Goal: Task Accomplishment & Management: Manage account settings

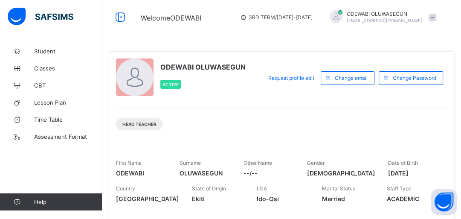
click at [436, 18] on span at bounding box center [432, 18] width 8 height 8
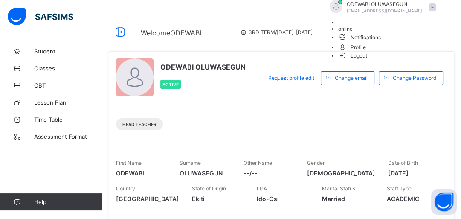
click at [367, 60] on span "Logout" at bounding box center [352, 55] width 29 height 9
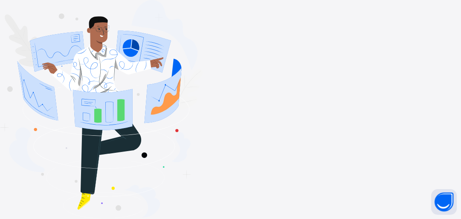
type input "**********"
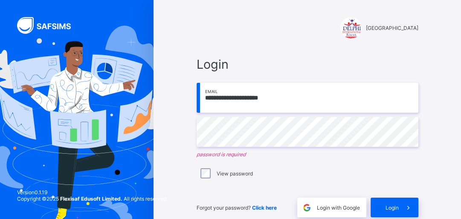
type input "**********"
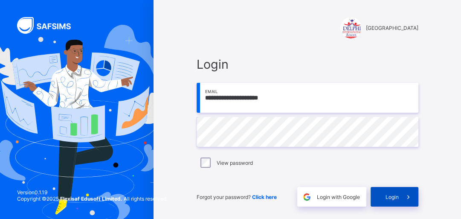
click at [399, 199] on span "Login" at bounding box center [391, 197] width 13 height 6
click at [251, 99] on input "**********" at bounding box center [308, 98] width 222 height 30
type input "**********"
click at [390, 198] on span "Login" at bounding box center [391, 197] width 13 height 6
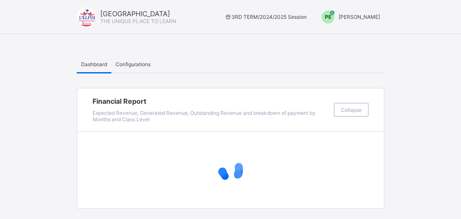
click at [331, 19] on span "PE" at bounding box center [328, 17] width 6 height 6
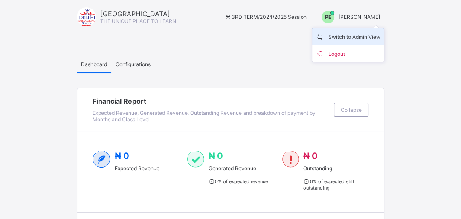
click at [347, 39] on span "Switch to Admin View" at bounding box center [347, 37] width 65 height 10
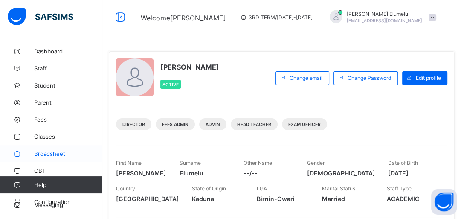
click at [49, 155] on span "Broadsheet" at bounding box center [68, 153] width 68 height 7
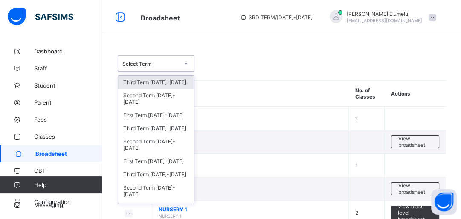
click at [166, 65] on div "Select Term" at bounding box center [150, 64] width 56 height 6
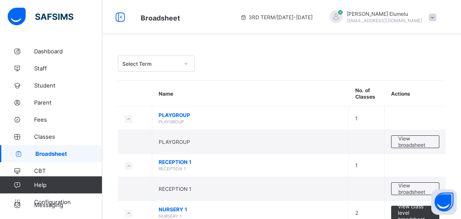
click at [41, 84] on span "Student" at bounding box center [68, 85] width 68 height 7
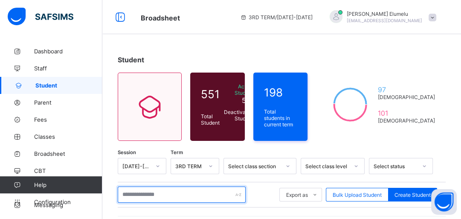
click at [140, 191] on input "text" at bounding box center [182, 194] width 128 height 16
type input "**********"
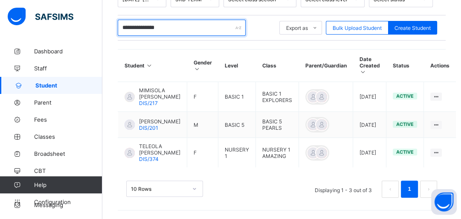
scroll to position [169, 0]
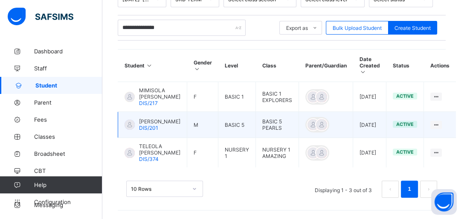
click at [147, 124] on span "[PERSON_NAME]" at bounding box center [159, 121] width 41 height 6
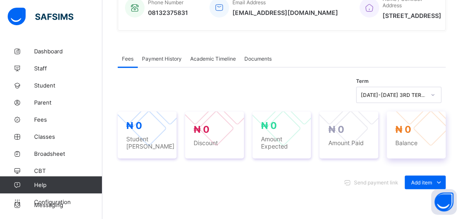
scroll to position [222, 0]
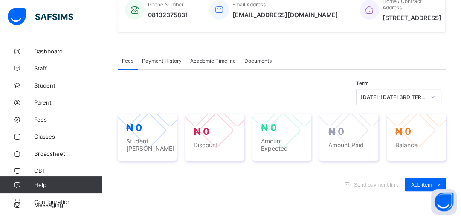
click at [234, 59] on span "Academic Timeline" at bounding box center [213, 61] width 46 height 6
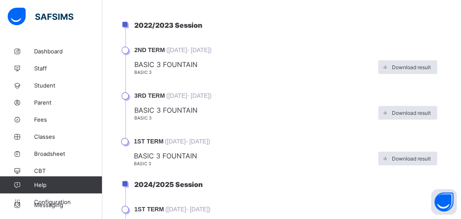
scroll to position [340, 0]
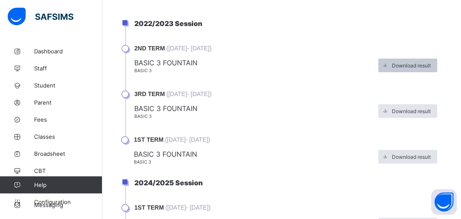
click at [388, 67] on icon at bounding box center [385, 66] width 6 height 6
click at [414, 65] on span "Download result" at bounding box center [411, 65] width 39 height 6
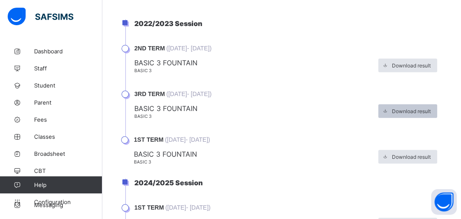
click at [388, 111] on icon at bounding box center [385, 111] width 6 height 6
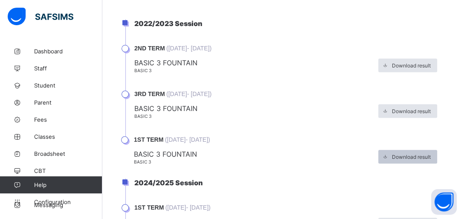
click at [388, 157] on icon at bounding box center [385, 157] width 6 height 6
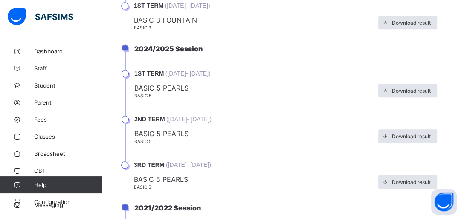
scroll to position [476, 0]
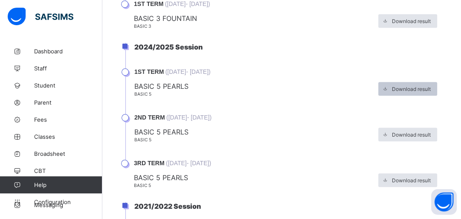
click at [411, 88] on span "Download result" at bounding box center [411, 89] width 39 height 6
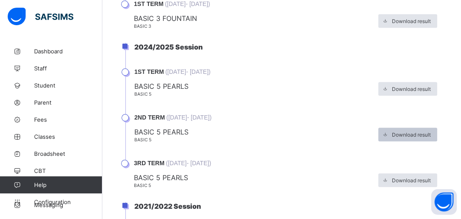
click at [413, 135] on span "Download result" at bounding box center [411, 134] width 39 height 6
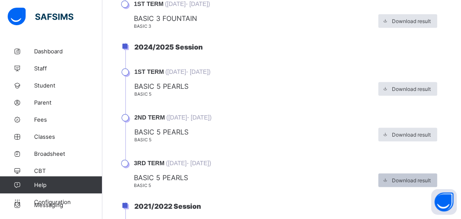
click at [419, 177] on span "Download result" at bounding box center [411, 180] width 39 height 6
click at [413, 180] on span "Download result" at bounding box center [411, 180] width 39 height 6
click at [388, 179] on icon at bounding box center [385, 180] width 6 height 6
click at [313, 43] on li "2024/2025 Session" at bounding box center [285, 56] width 320 height 26
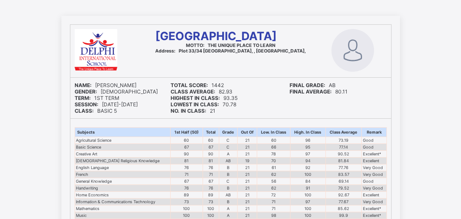
scroll to position [14, 0]
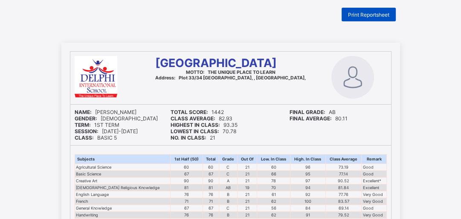
click at [377, 15] on span "Print Reportsheet" at bounding box center [368, 15] width 41 height 6
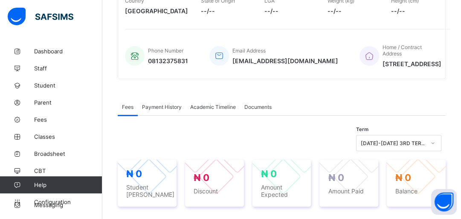
scroll to position [177, 0]
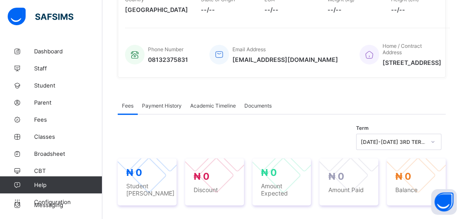
click at [213, 106] on span "Academic Timeline" at bounding box center [213, 105] width 46 height 6
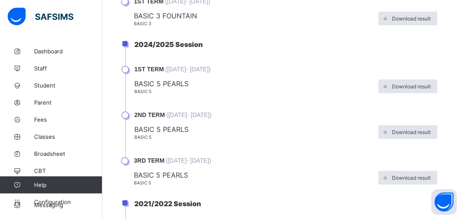
scroll to position [491, 0]
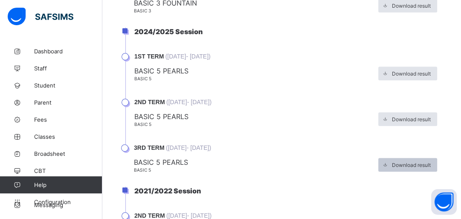
click at [402, 165] on span "Download result" at bounding box center [411, 165] width 39 height 6
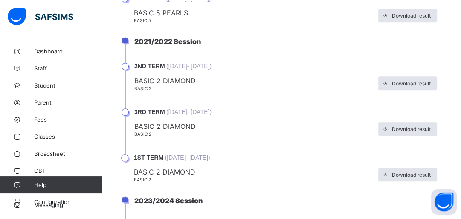
scroll to position [641, 0]
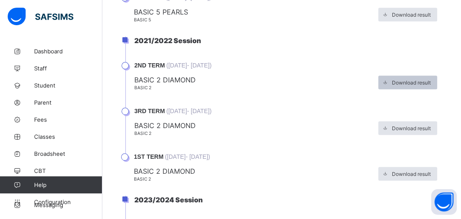
click at [412, 82] on span "Download result" at bounding box center [411, 82] width 39 height 6
click at [53, 150] on span "Broadsheet" at bounding box center [68, 153] width 68 height 7
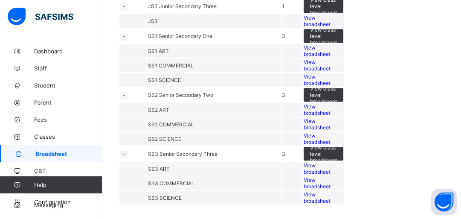
scroll to position [469, 0]
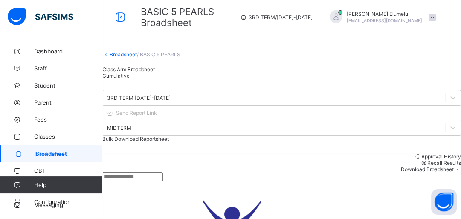
click at [163, 181] on input "text" at bounding box center [132, 176] width 61 height 9
type input "******"
click at [246, 179] on div "******" at bounding box center [281, 176] width 358 height 9
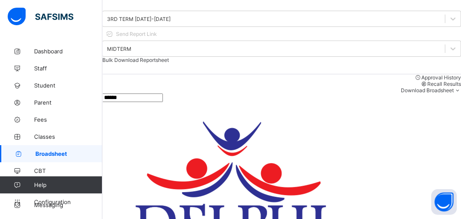
scroll to position [82, 0]
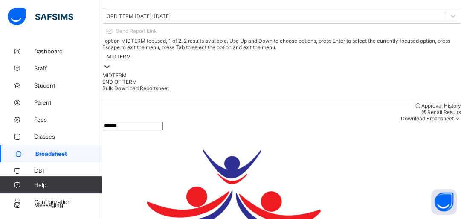
click at [111, 62] on div at bounding box center [107, 67] width 9 height 10
click at [354, 78] on div "END OF TERM" at bounding box center [281, 81] width 358 height 6
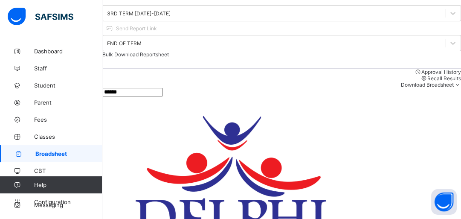
scroll to position [98, 0]
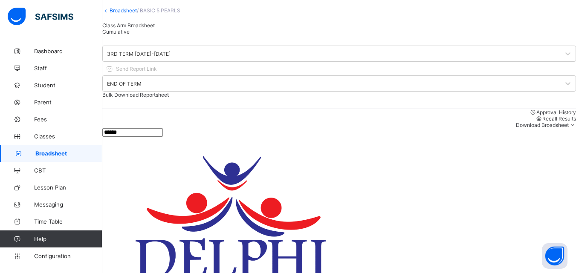
scroll to position [384, 0]
click at [63, 218] on span "Configuration" at bounding box center [68, 256] width 68 height 7
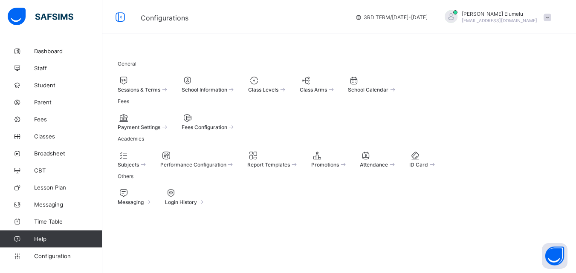
click at [318, 113] on div "Payment Settings Fees Configuration" at bounding box center [339, 121] width 443 height 17
click at [130, 75] on icon at bounding box center [124, 80] width 12 height 10
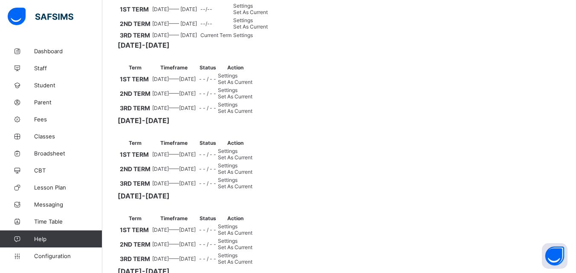
scroll to position [231, 0]
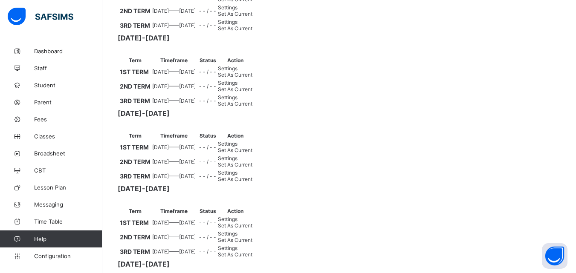
click at [252, 32] on span "Set As Current" at bounding box center [235, 28] width 35 height 6
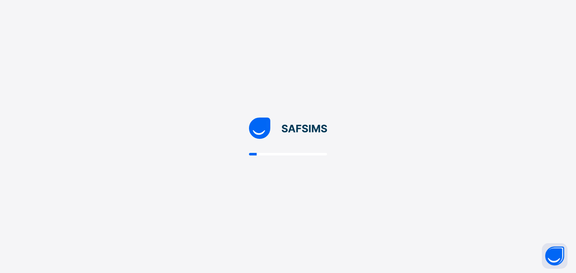
scroll to position [0, 0]
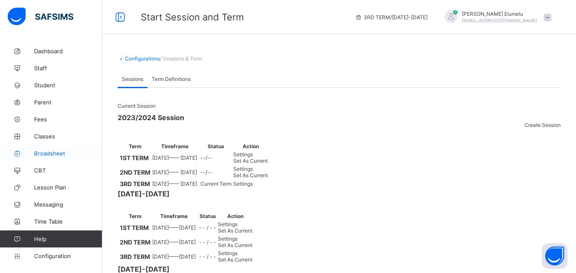
click at [49, 155] on span "Broadsheet" at bounding box center [68, 153] width 68 height 7
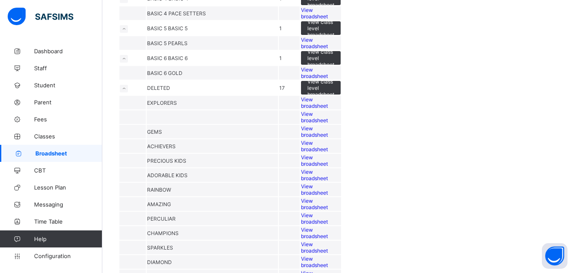
scroll to position [392, 0]
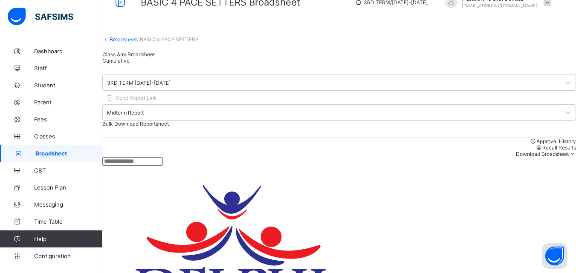
scroll to position [17, 0]
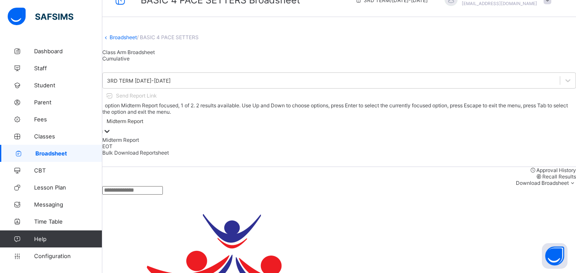
click at [111, 127] on icon at bounding box center [107, 131] width 9 height 9
click at [437, 143] on div "EOT" at bounding box center [339, 146] width 474 height 6
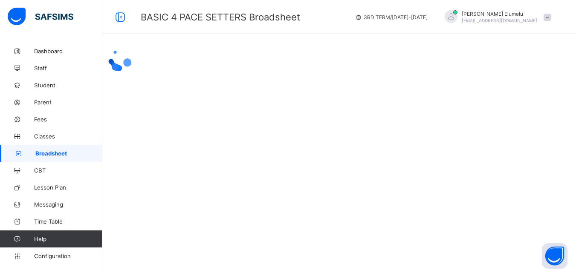
scroll to position [0, 0]
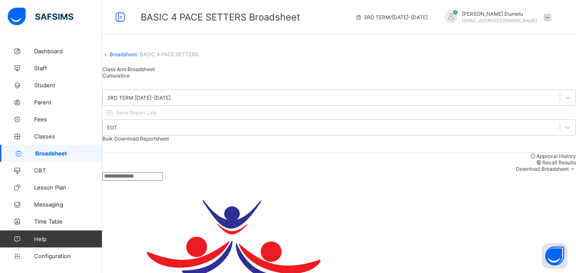
click at [163, 181] on input "text" at bounding box center [132, 176] width 61 height 9
type input "******"
click at [289, 163] on div "Approval History Recall Results Download Broadsheet PDF Excel sheet" at bounding box center [339, 162] width 474 height 19
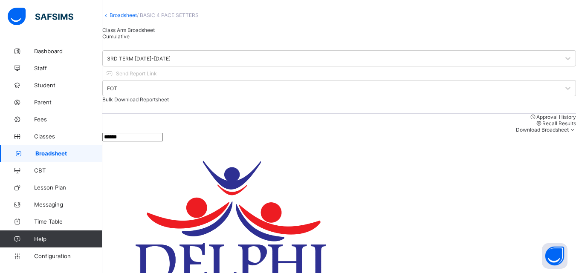
scroll to position [44, 0]
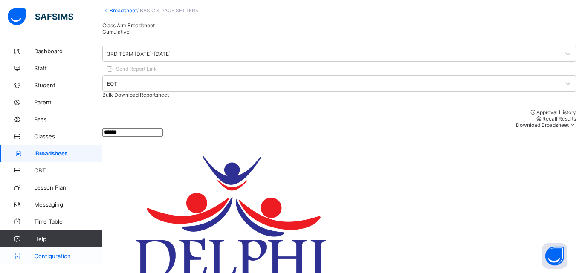
click at [70, 218] on span "Configuration" at bounding box center [68, 256] width 68 height 7
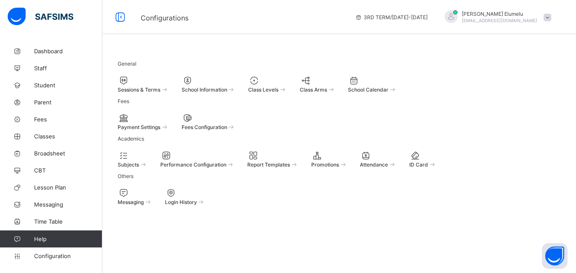
click at [139, 87] on span "Sessions & Terms" at bounding box center [139, 90] width 43 height 6
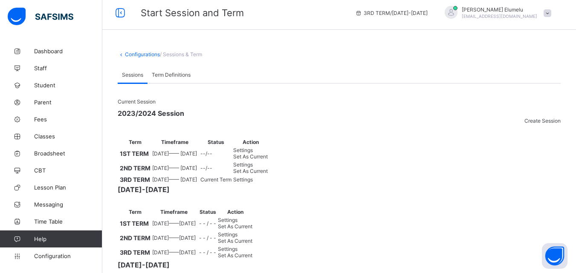
scroll to position [44, 0]
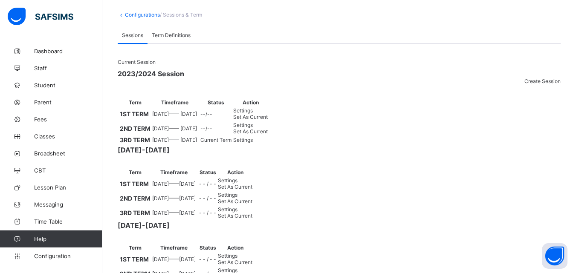
click at [268, 135] on span "Set As Current" at bounding box center [250, 131] width 35 height 6
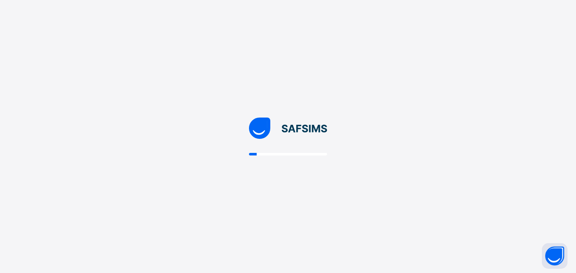
scroll to position [0, 0]
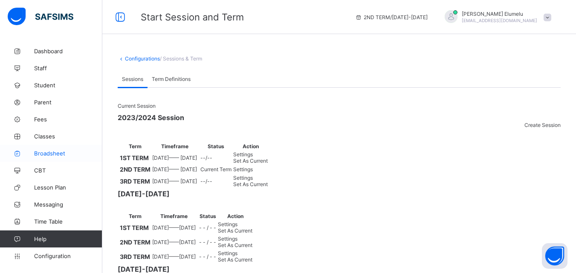
click at [62, 154] on span "Broadsheet" at bounding box center [68, 153] width 68 height 7
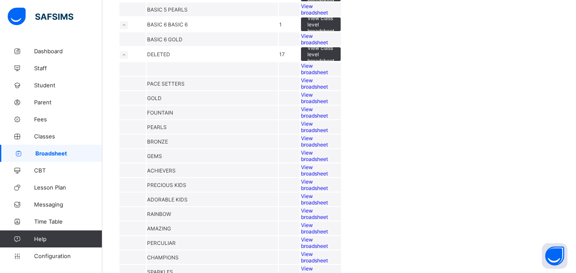
scroll to position [345, 0]
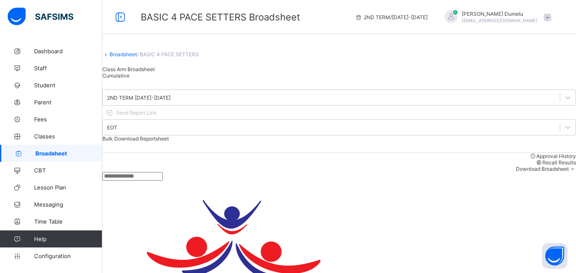
click at [163, 181] on input "text" at bounding box center [132, 176] width 61 height 9
type input "******"
click at [275, 181] on div "******" at bounding box center [339, 176] width 474 height 9
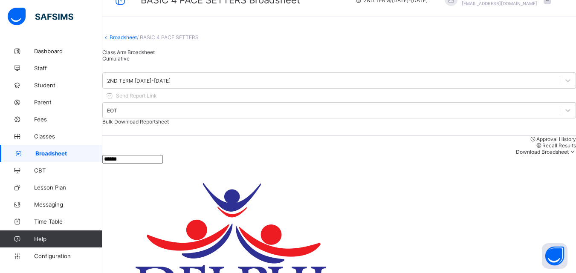
scroll to position [44, 0]
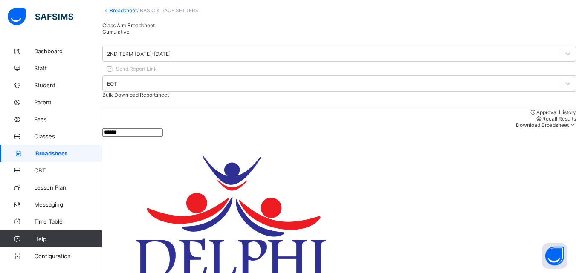
click at [132, 113] on div "Approval History Recall Results Download Broadsheet PDF Excel sheet" at bounding box center [339, 118] width 474 height 19
click at [53, 218] on span "Configuration" at bounding box center [68, 256] width 68 height 7
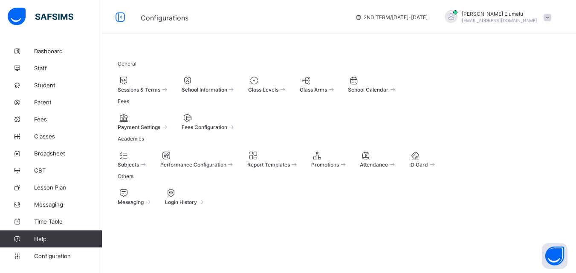
click at [158, 75] on div at bounding box center [143, 80] width 51 height 10
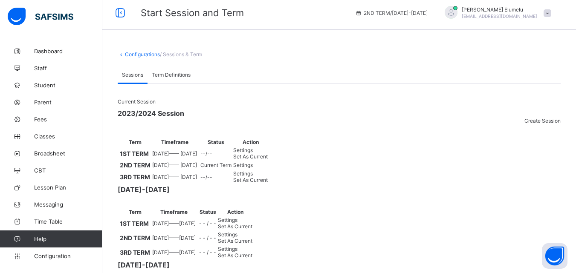
scroll to position [44, 0]
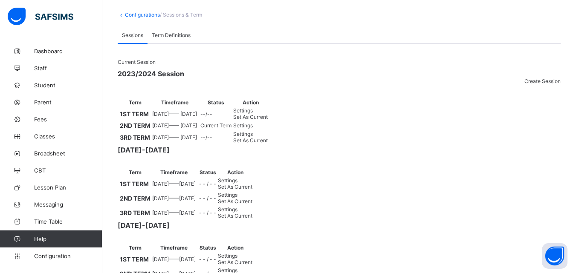
click at [268, 120] on span "Set As Current" at bounding box center [250, 117] width 35 height 6
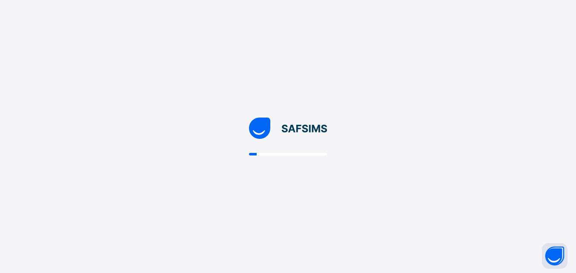
scroll to position [0, 0]
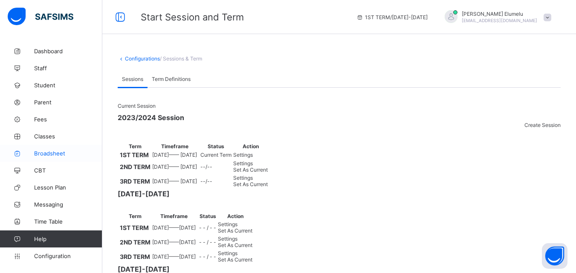
click at [58, 154] on span "Broadsheet" at bounding box center [68, 153] width 68 height 7
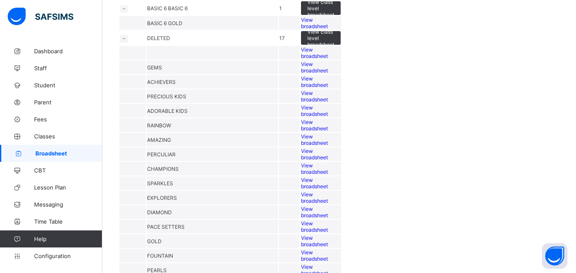
scroll to position [358, 0]
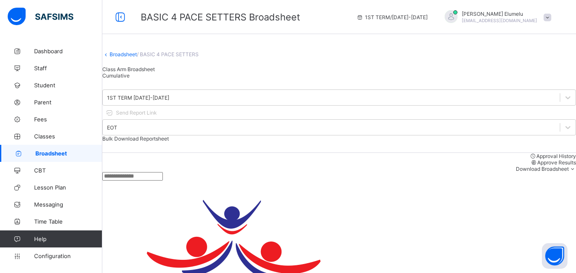
click at [143, 181] on input "text" at bounding box center [132, 176] width 61 height 9
click at [287, 181] on div "**********" at bounding box center [339, 176] width 474 height 9
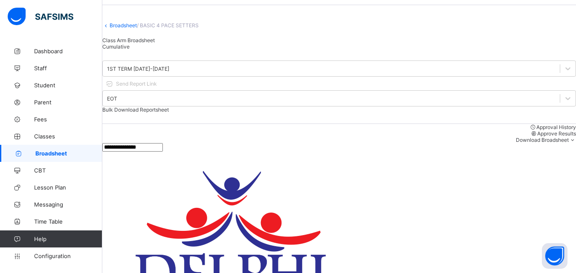
scroll to position [31, 0]
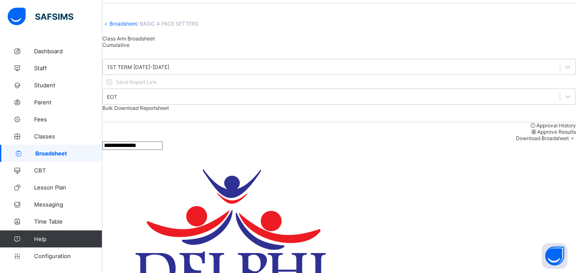
click at [163, 150] on input "**********" at bounding box center [132, 146] width 61 height 9
type input "*"
click at [315, 148] on div at bounding box center [339, 146] width 474 height 9
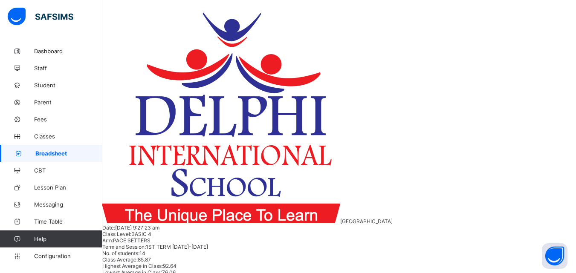
scroll to position [141, 0]
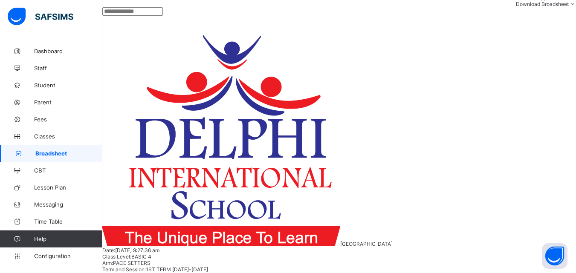
scroll to position [85, 0]
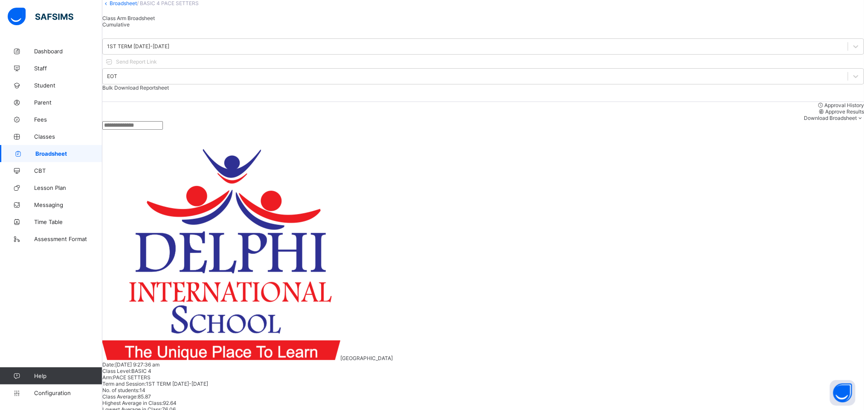
scroll to position [141, 0]
click at [460, 218] on button "Open asap" at bounding box center [842, 393] width 26 height 26
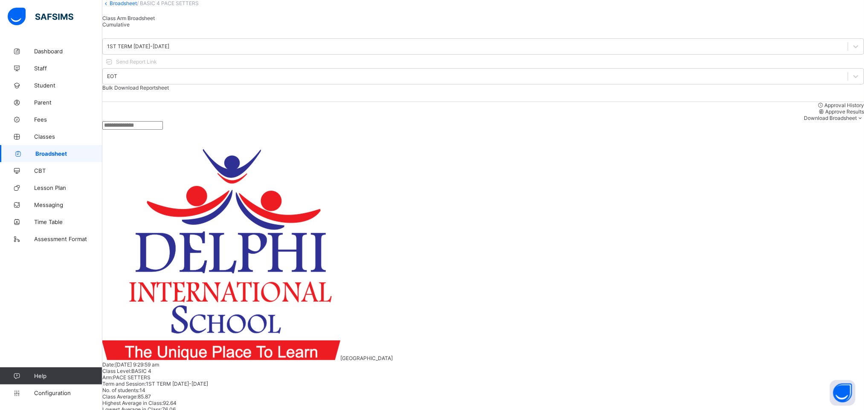
click at [39, 218] on span "Help" at bounding box center [68, 375] width 68 height 7
click at [460, 113] on span "Approve Results" at bounding box center [844, 111] width 39 height 6
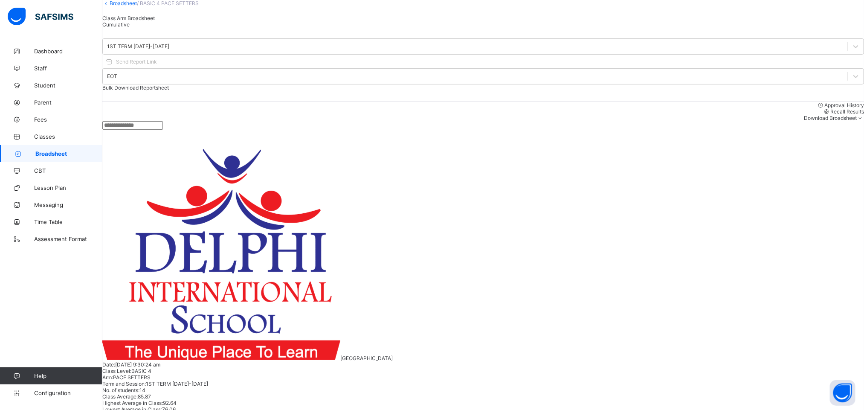
click at [163, 130] on input "text" at bounding box center [132, 125] width 61 height 9
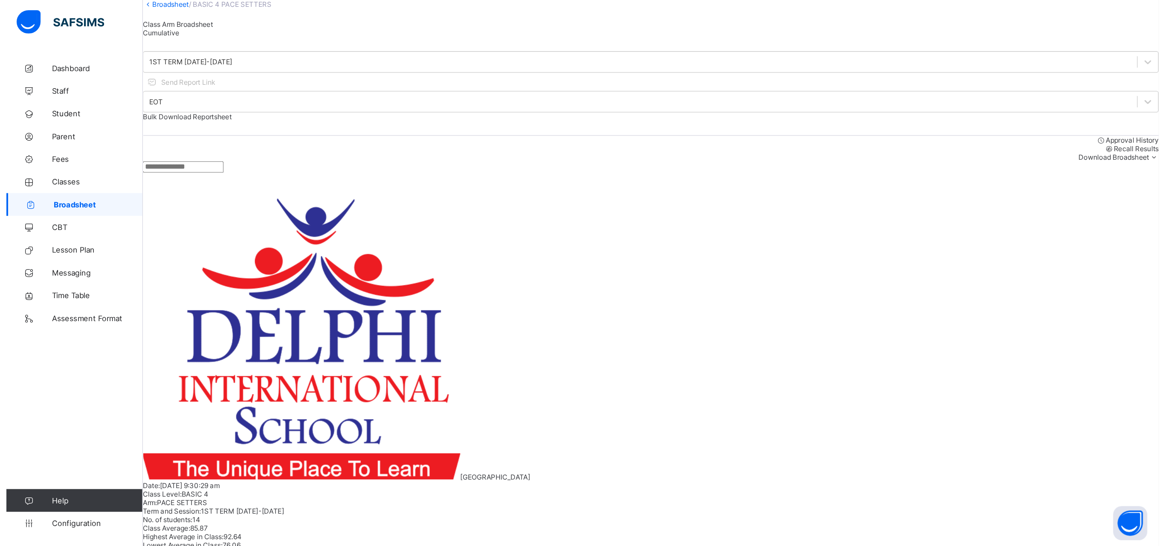
scroll to position [0, 0]
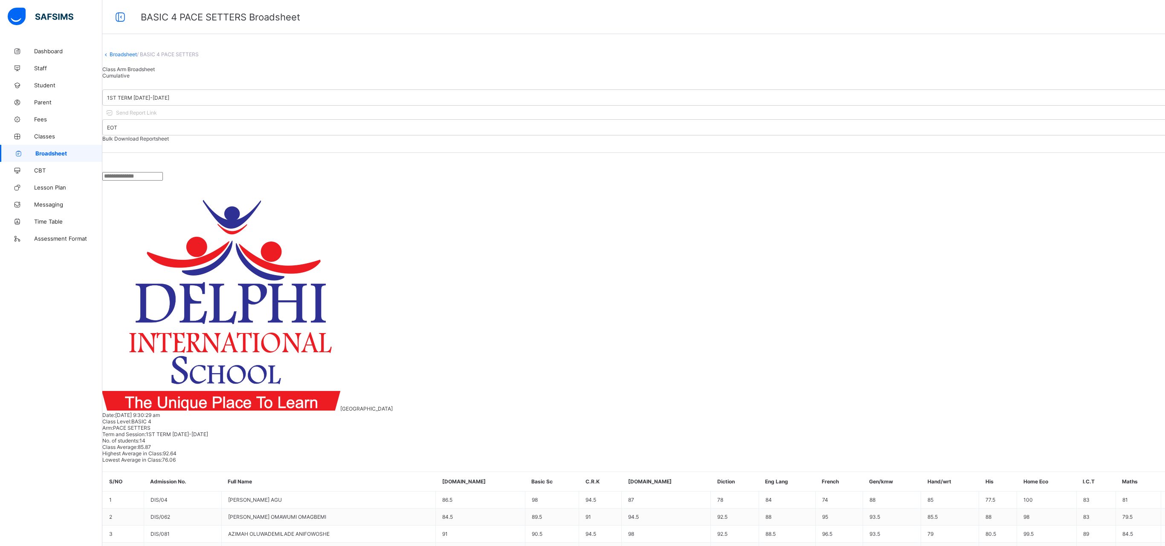
scroll to position [141, 0]
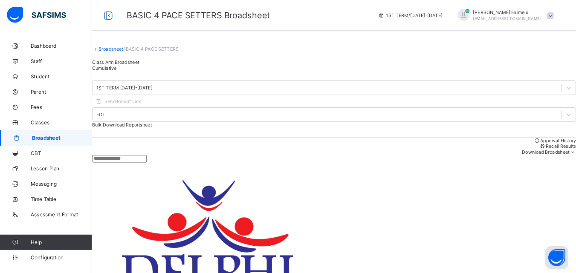
scroll to position [141, 0]
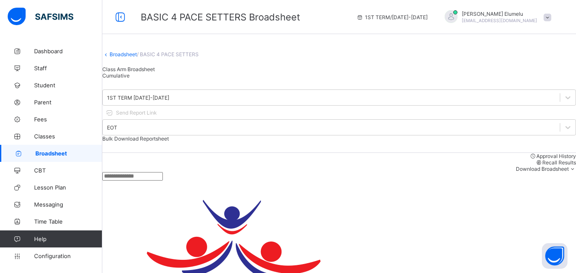
click at [289, 150] on div "1ST TERM 2023-2024 Send Report Link EOT Bulk Download Reportsheet Approval Hist…" at bounding box center [339, 130] width 474 height 102
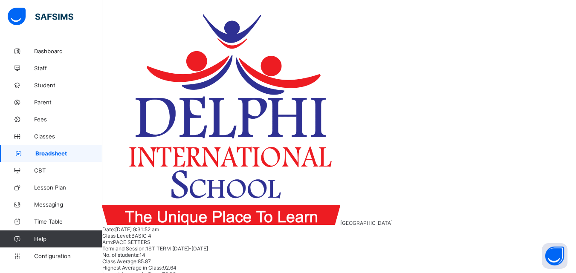
scroll to position [188, 0]
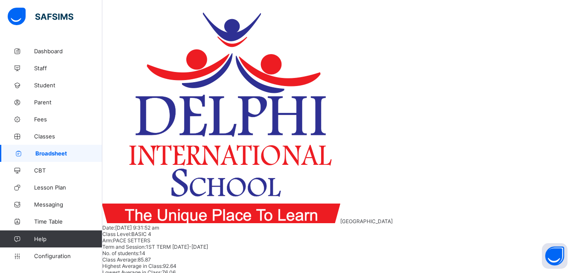
click at [42, 218] on span "Help" at bounding box center [68, 239] width 68 height 7
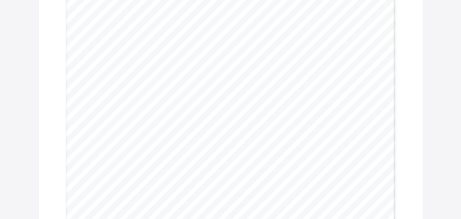
scroll to position [95, 0]
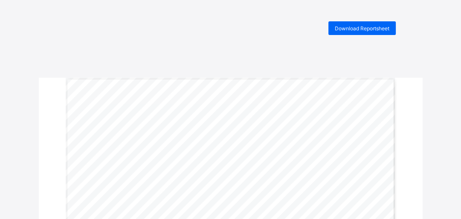
click at [379, 31] on span "Download Reportsheet" at bounding box center [362, 28] width 55 height 6
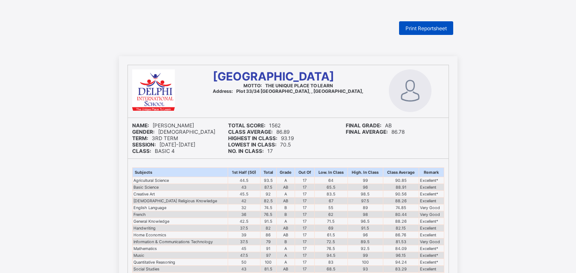
click at [427, 29] on span "Print Reportsheet" at bounding box center [425, 28] width 41 height 6
click at [438, 29] on span "Print Reportsheet" at bounding box center [425, 28] width 41 height 6
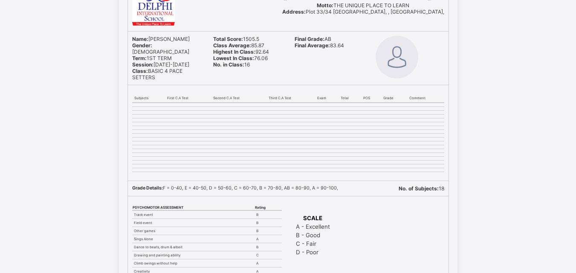
scroll to position [68, 0]
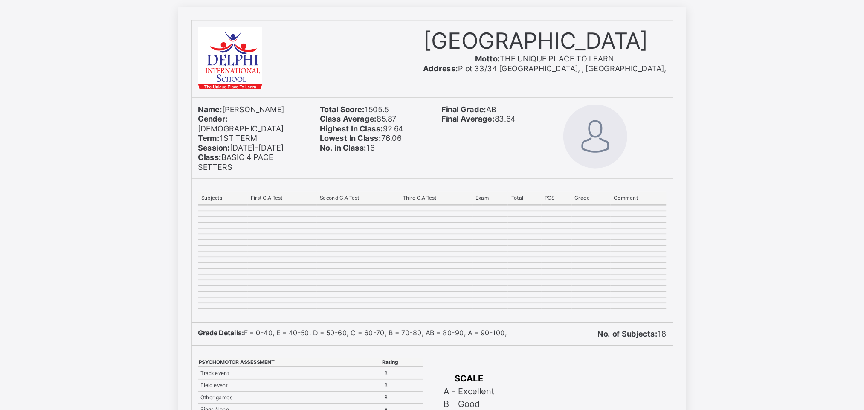
scroll to position [51, 0]
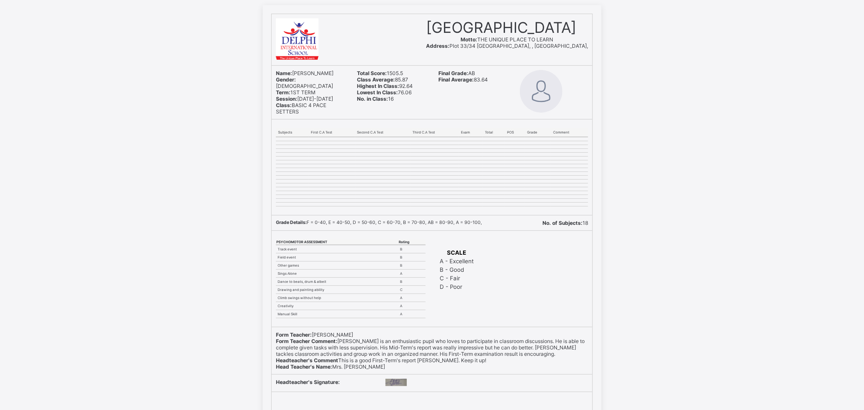
click at [371, 100] on b "No. in Class:" at bounding box center [372, 98] width 31 height 6
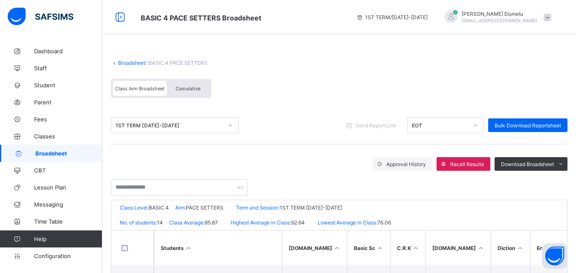
click at [36, 238] on span "Help" at bounding box center [68, 239] width 68 height 7
click at [17, 239] on icon at bounding box center [17, 239] width 34 height 6
click at [319, 172] on div at bounding box center [339, 183] width 457 height 25
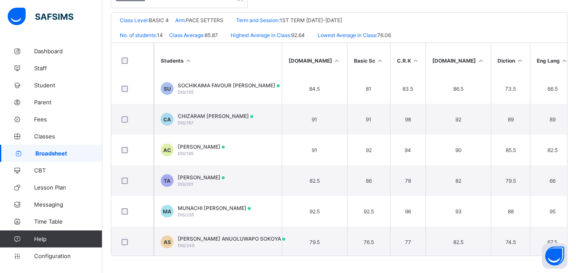
scroll to position [161, 0]
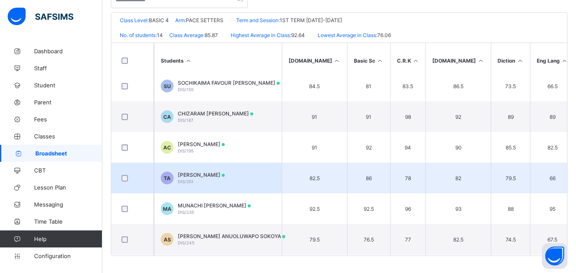
click at [223, 178] on span "TIMOFE BRYAN ADENIRAN" at bounding box center [201, 175] width 47 height 6
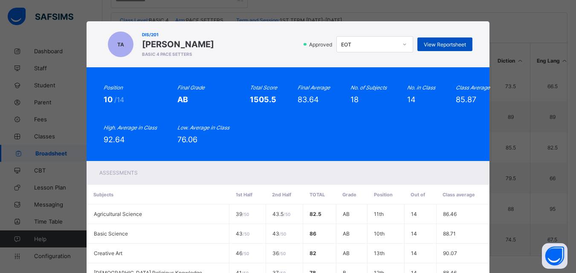
click at [441, 49] on div "View Reportsheet" at bounding box center [444, 45] width 55 height 14
click at [266, 54] on div "TA DIS/201 TIMOFE BRYAN ADENIRAN BASIC 4 PACE SETTERS Approved EOT View Reports…" at bounding box center [288, 44] width 369 height 29
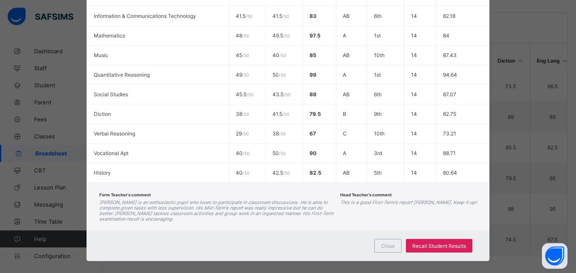
scroll to position [379, 0]
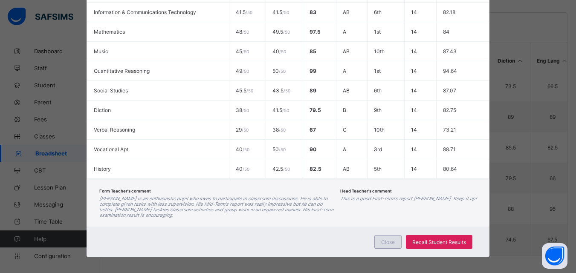
click at [390, 239] on span "Close" at bounding box center [388, 242] width 14 height 6
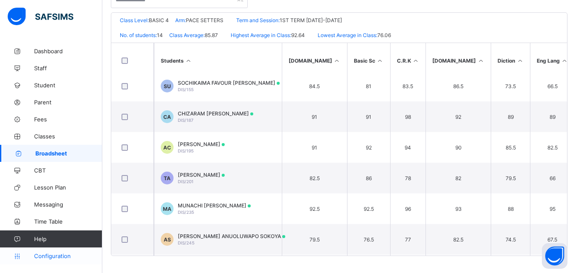
click at [58, 254] on span "Configuration" at bounding box center [68, 256] width 68 height 7
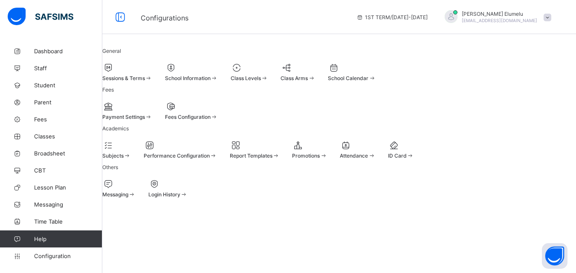
click at [152, 75] on div "Sessions & Terms" at bounding box center [127, 78] width 50 height 6
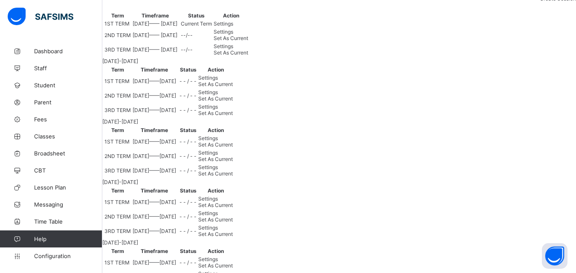
scroll to position [85, 0]
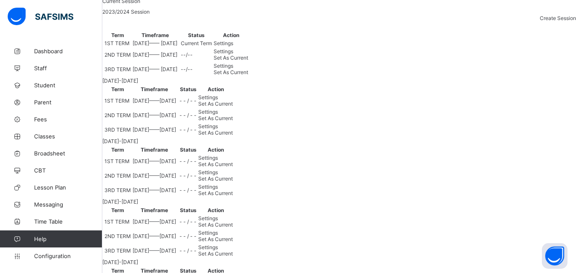
click at [248, 46] on div "Settings" at bounding box center [231, 43] width 35 height 6
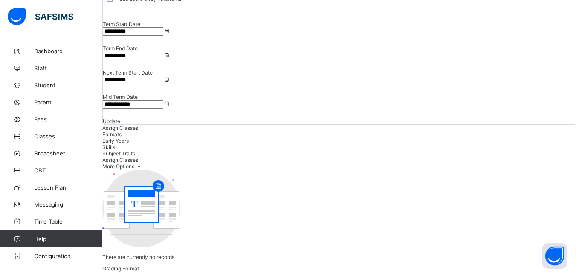
click at [121, 131] on span "Formats" at bounding box center [111, 134] width 19 height 6
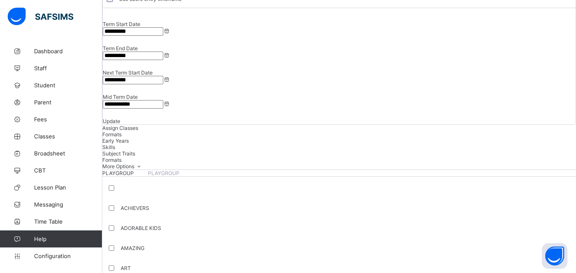
click at [129, 138] on span "Early Years" at bounding box center [115, 141] width 26 height 6
click at [121, 131] on span "Formats" at bounding box center [111, 134] width 19 height 6
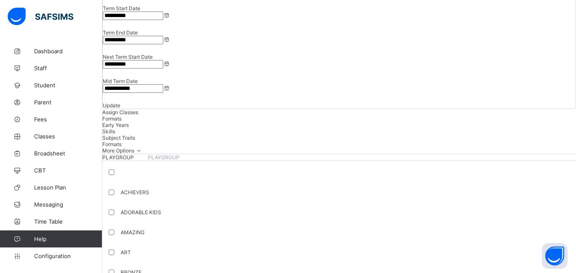
scroll to position [102, 0]
click at [129, 121] on span "Early Years" at bounding box center [115, 124] width 26 height 6
click at [121, 114] on span "Formats" at bounding box center [111, 117] width 19 height 6
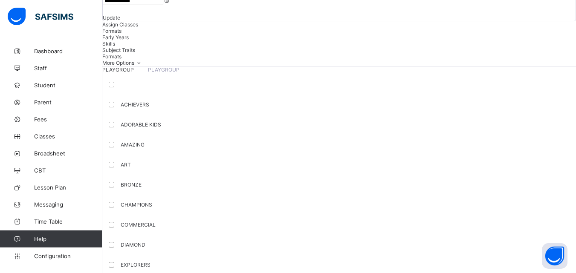
scroll to position [188, 0]
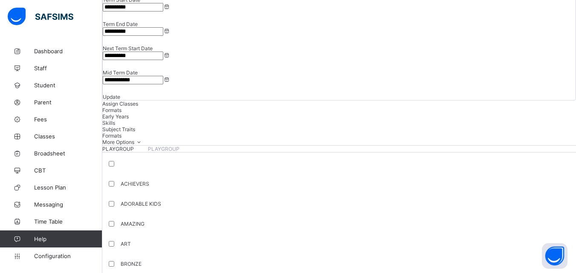
scroll to position [106, 0]
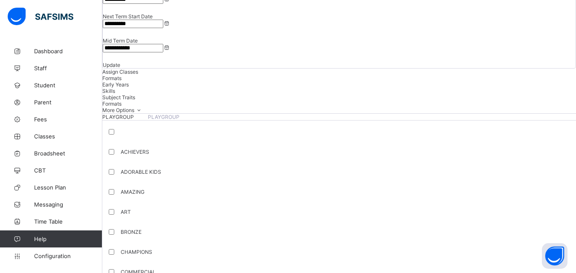
scroll to position [105, 0]
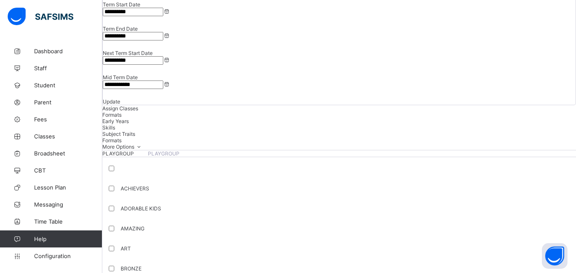
click at [52, 155] on span "Broadsheet" at bounding box center [68, 153] width 68 height 7
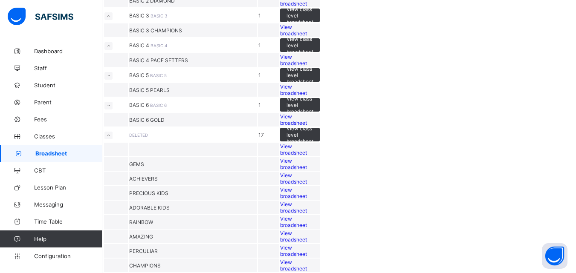
scroll to position [358, 0]
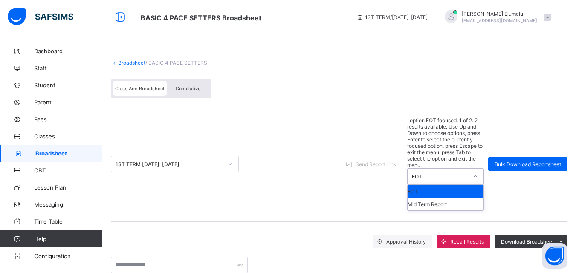
click at [423, 173] on div "EOT" at bounding box center [440, 176] width 56 height 6
click at [424, 185] on div "EOT" at bounding box center [445, 191] width 76 height 13
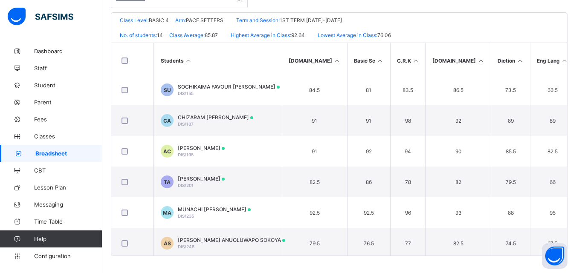
scroll to position [164, 0]
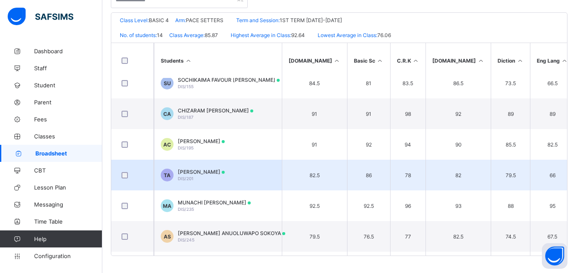
click at [198, 171] on span "TIMOFE BRYAN ADENIRAN" at bounding box center [201, 172] width 47 height 6
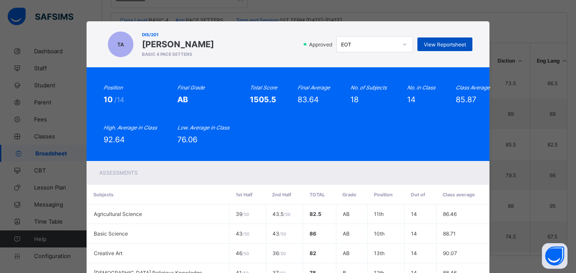
click at [436, 45] on span "View Reportsheet" at bounding box center [445, 44] width 42 height 6
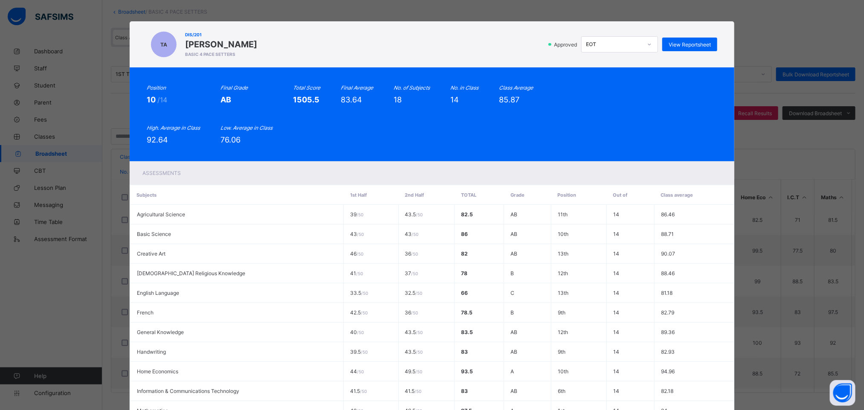
click at [412, 73] on div "Position 10 /14 Final Grade AB Total Score 1505.5 Final Average 83.64 No. of Su…" at bounding box center [432, 114] width 604 height 94
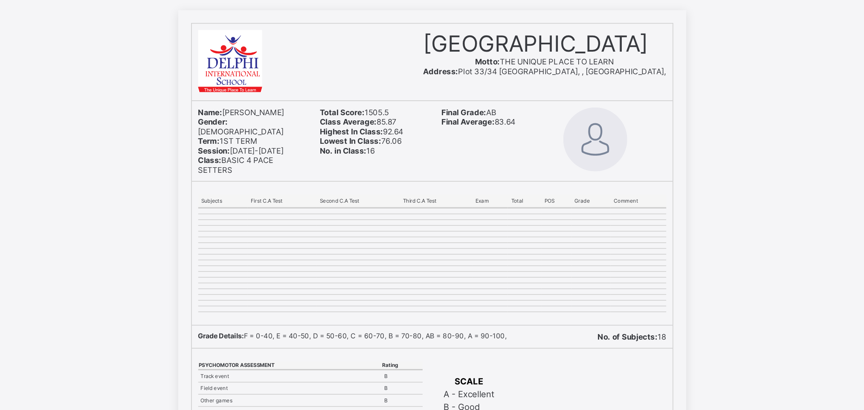
scroll to position [51, 0]
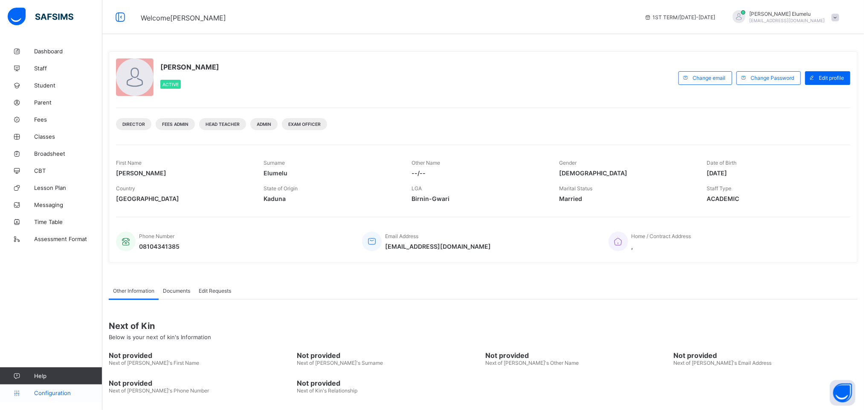
click at [62, 393] on span "Configuration" at bounding box center [68, 392] width 68 height 7
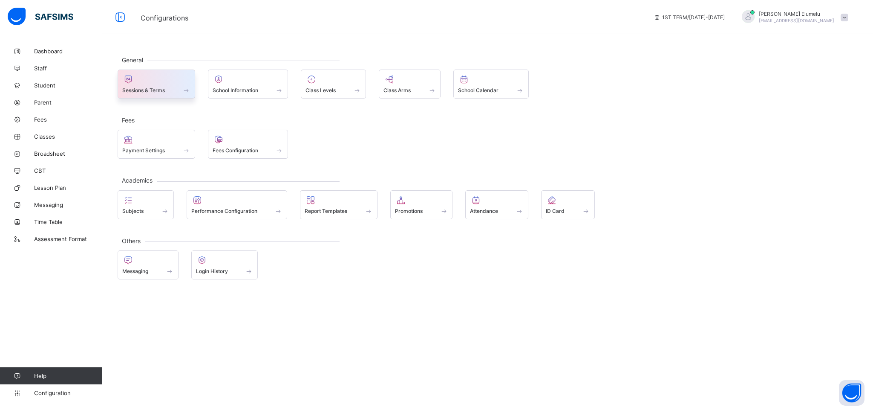
click at [142, 90] on span "Sessions & Terms" at bounding box center [143, 90] width 43 height 6
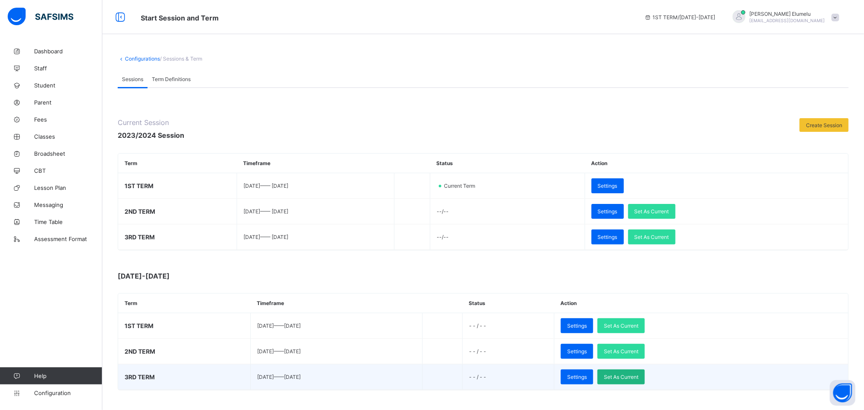
click at [638, 380] on span "Set As Current" at bounding box center [621, 376] width 35 height 6
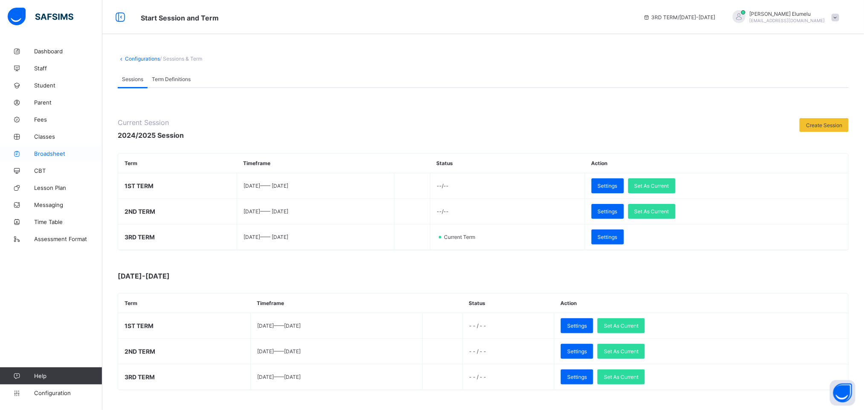
click at [51, 153] on span "Broadsheet" at bounding box center [68, 153] width 68 height 7
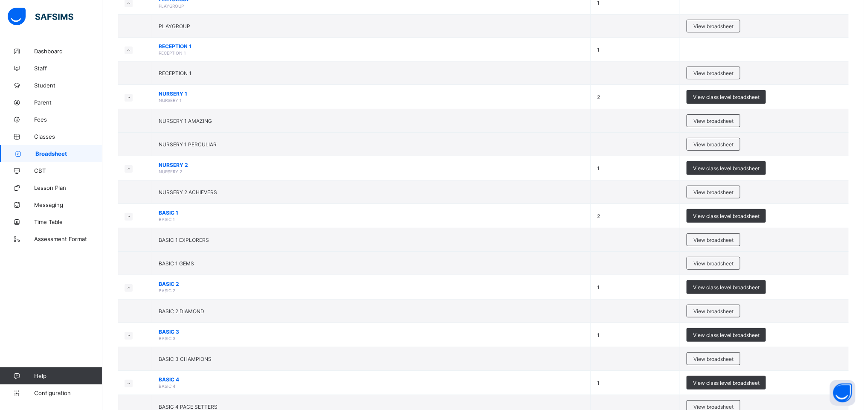
scroll to position [107, 0]
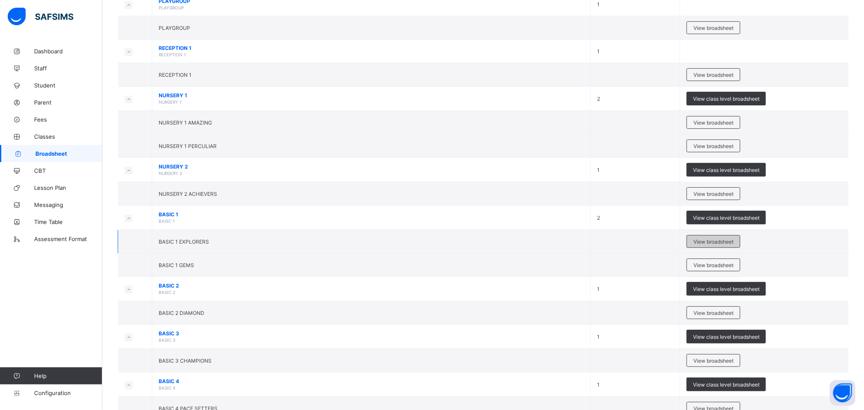
click at [720, 240] on span "View broadsheet" at bounding box center [713, 241] width 40 height 6
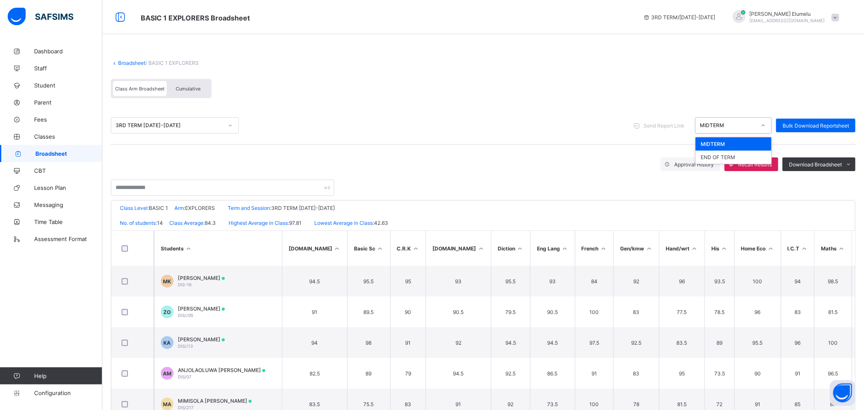
click at [767, 126] on div at bounding box center [763, 125] width 14 height 14
click at [734, 156] on div "END OF TERM" at bounding box center [733, 156] width 76 height 13
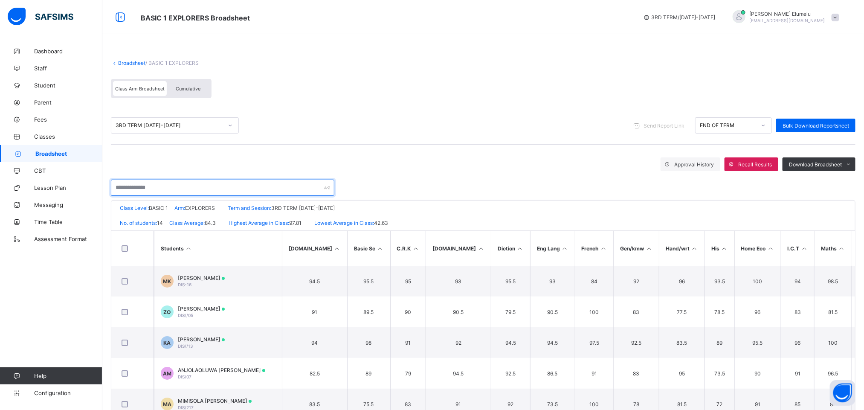
click at [174, 187] on input "text" at bounding box center [222, 187] width 223 height 16
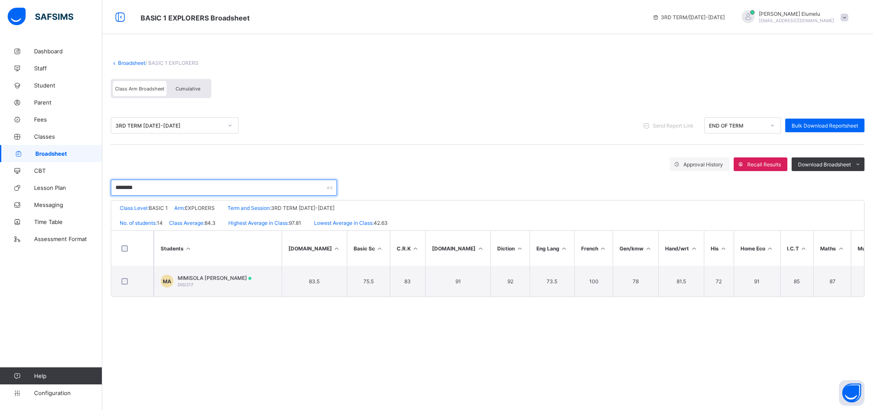
type input "********"
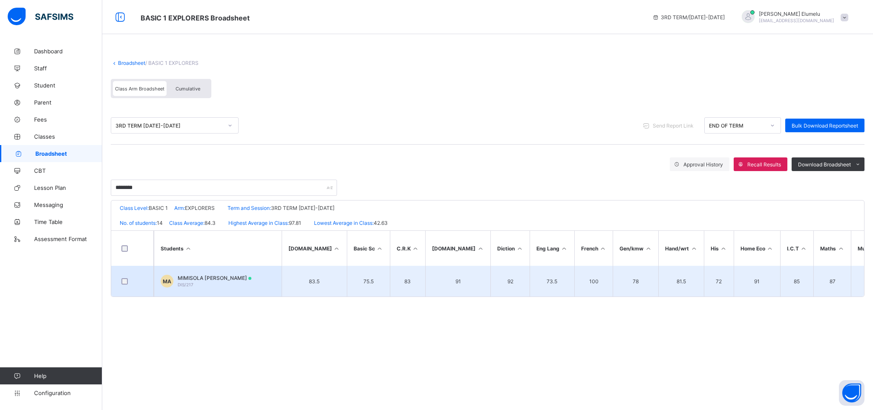
click at [219, 274] on td "MA MIMISOLA JASMINE ADENIRAN DIS/217" at bounding box center [218, 281] width 128 height 31
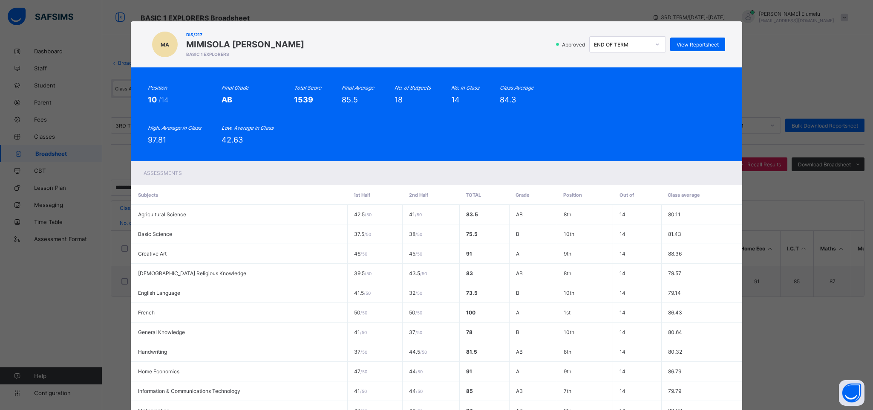
click at [479, 173] on div "Assessments" at bounding box center [436, 172] width 611 height 23
click at [696, 41] on span "View Reportsheet" at bounding box center [698, 44] width 42 height 6
click at [491, 43] on div "Approved END OF TERM View Reportsheet" at bounding box center [517, 44] width 416 height 16
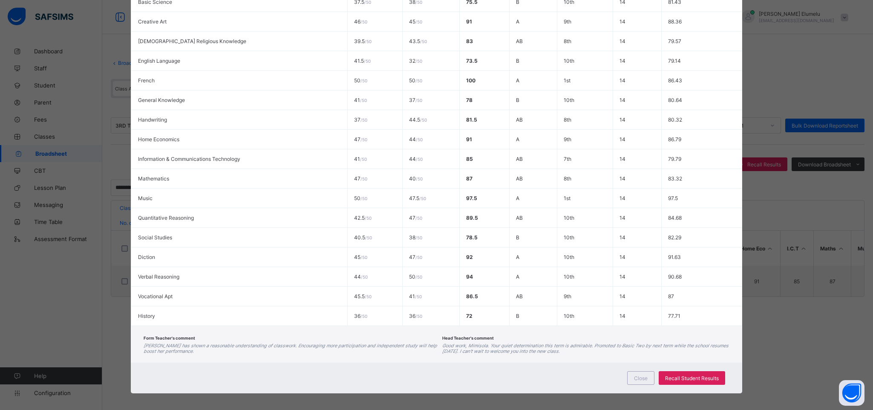
scroll to position [242, 0]
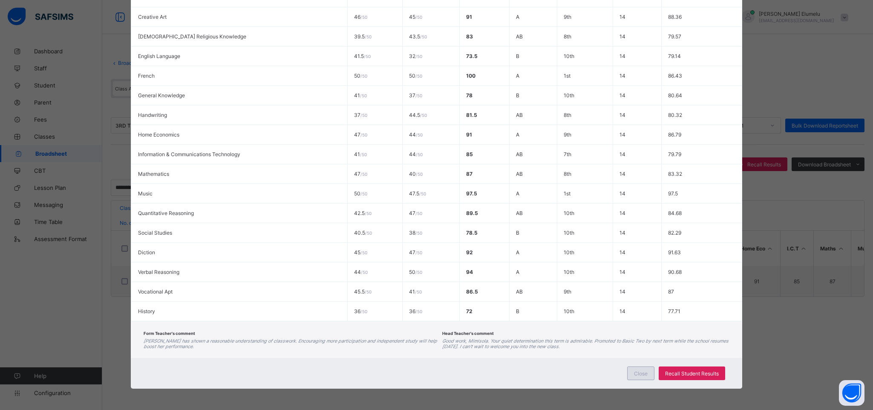
click at [647, 375] on div "Close" at bounding box center [640, 373] width 27 height 14
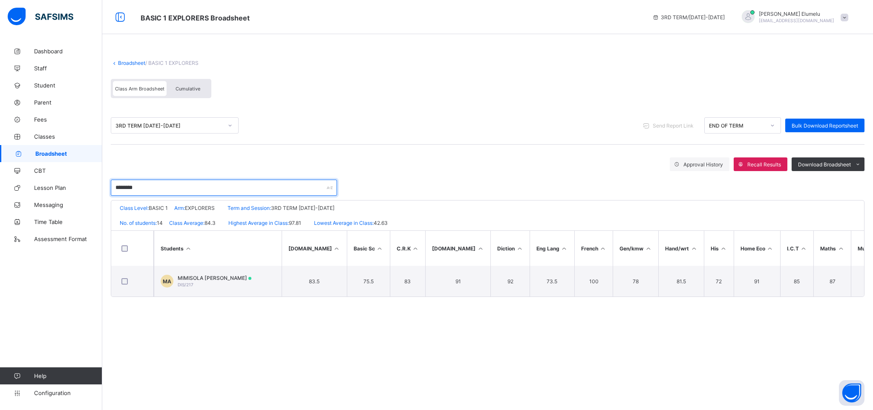
click at [158, 186] on input "********" at bounding box center [224, 187] width 226 height 16
click at [127, 64] on link "Broadsheet" at bounding box center [131, 63] width 27 height 6
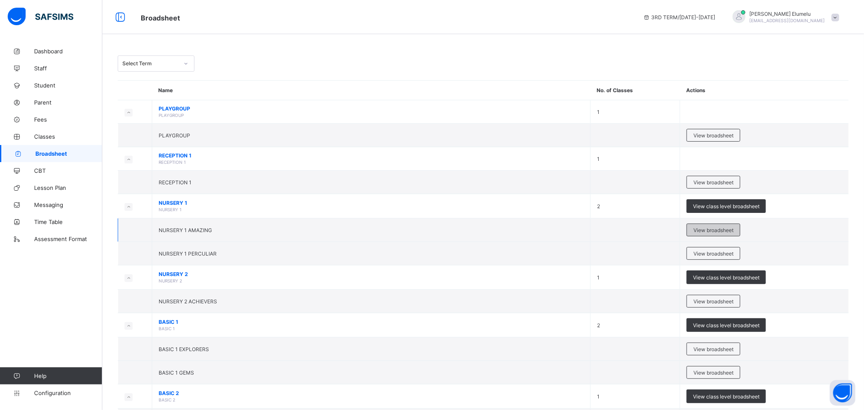
click at [715, 232] on span "View broadsheet" at bounding box center [713, 230] width 40 height 6
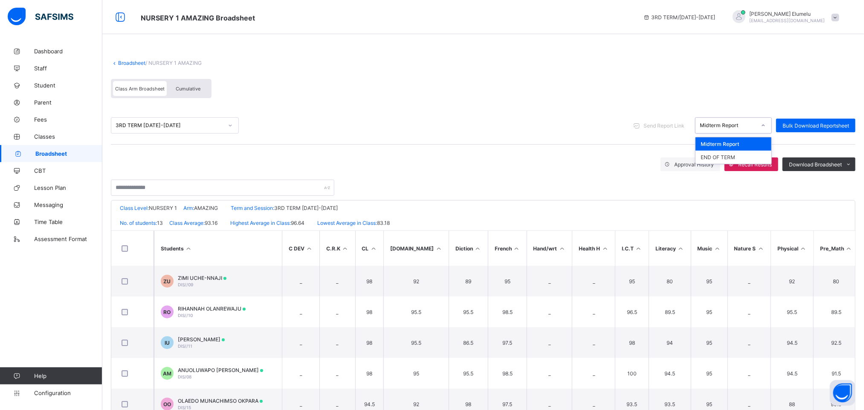
click at [735, 128] on div "Midterm Report" at bounding box center [727, 125] width 56 height 6
click at [725, 153] on div "END OF TERM" at bounding box center [733, 156] width 76 height 13
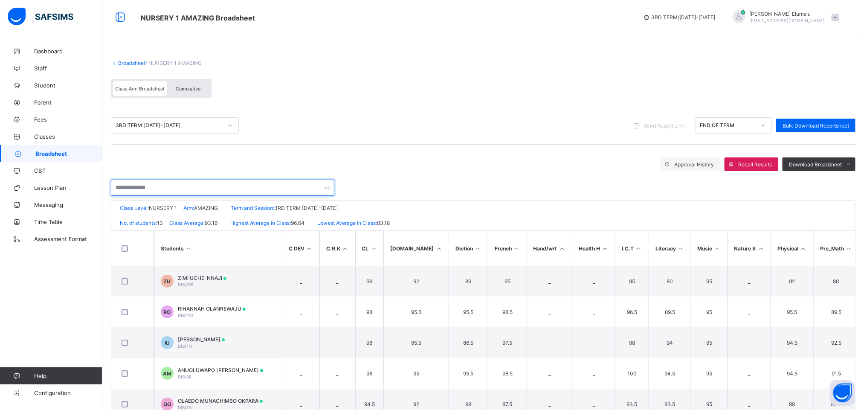
click at [228, 186] on input "text" at bounding box center [222, 187] width 223 height 16
type input "********"
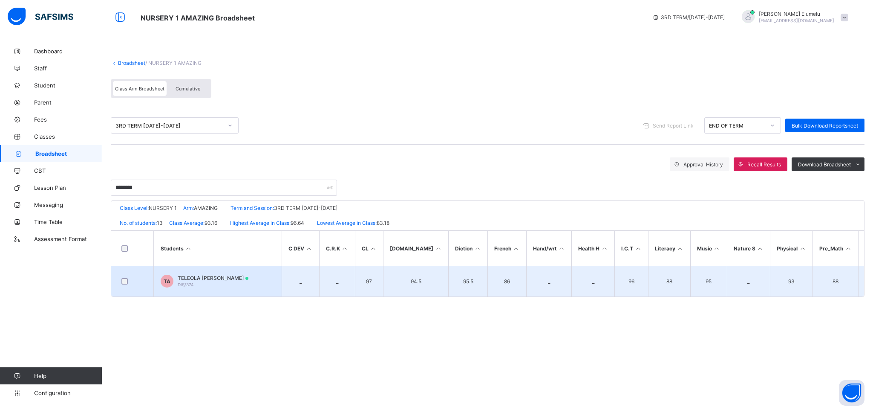
click at [201, 277] on span "TELEOLA ZEMIRA ADENIRAN" at bounding box center [213, 278] width 71 height 6
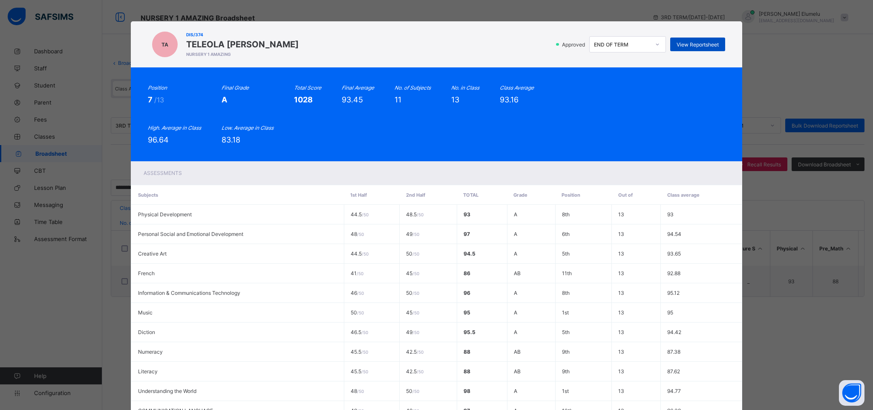
click at [682, 43] on span "View Reportsheet" at bounding box center [698, 44] width 42 height 6
click at [483, 46] on div "Approved END OF TERM View Reportsheet" at bounding box center [514, 44] width 422 height 16
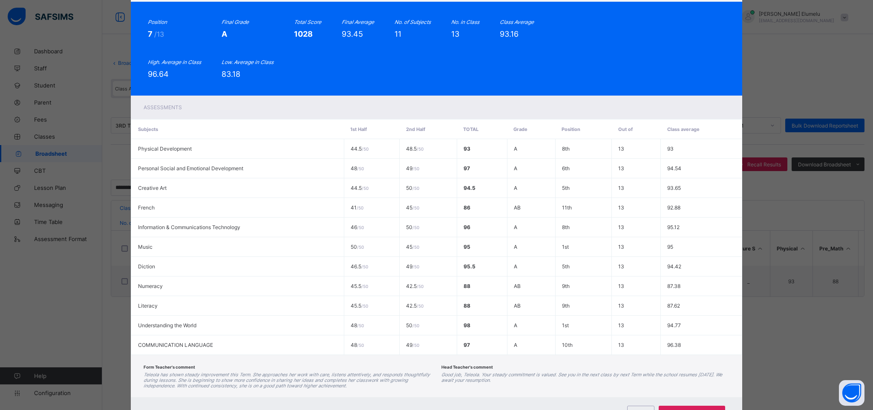
scroll to position [109, 0]
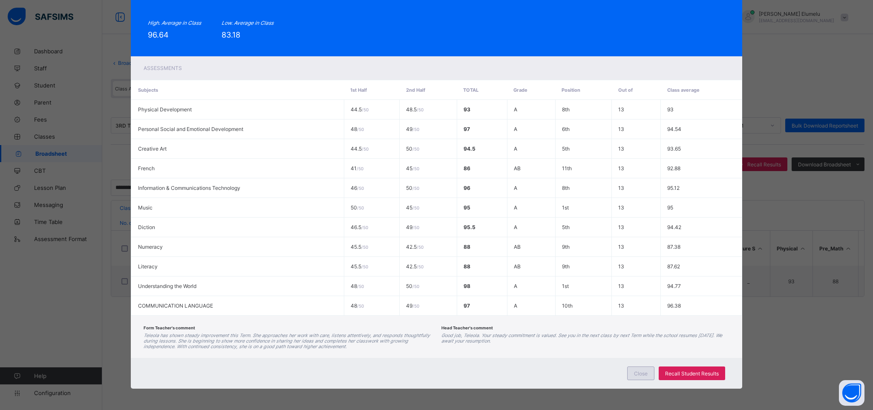
click at [644, 375] on span "Close" at bounding box center [641, 373] width 14 height 6
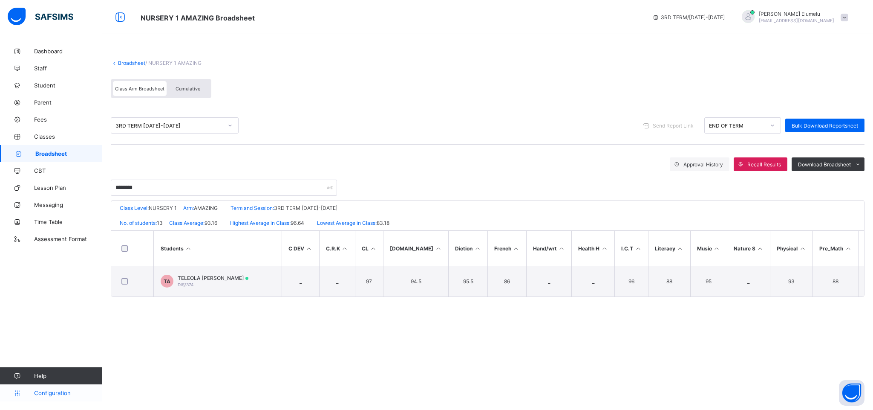
click at [54, 392] on span "Configuration" at bounding box center [68, 392] width 68 height 7
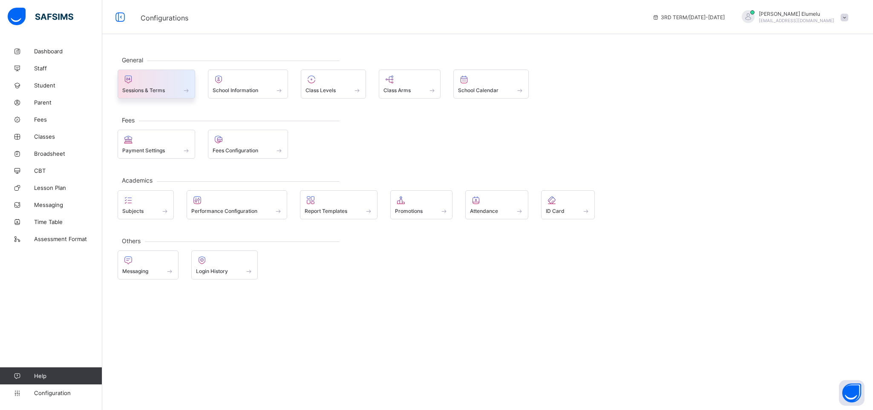
click at [165, 91] on span "Sessions & Terms" at bounding box center [143, 90] width 43 height 6
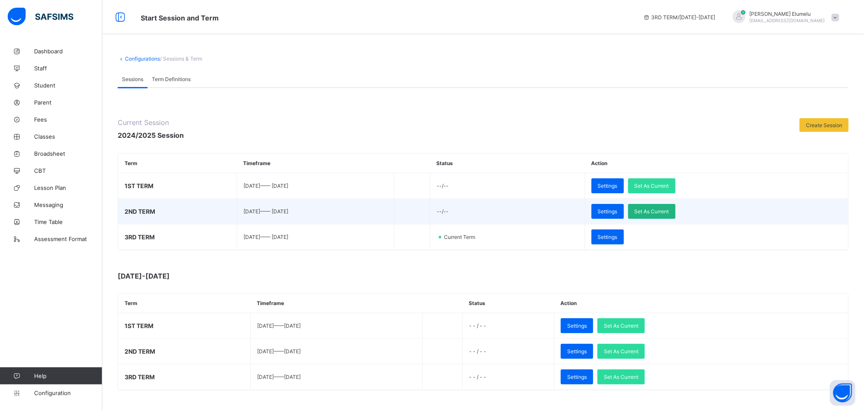
click at [669, 214] on span "Set As Current" at bounding box center [651, 211] width 35 height 6
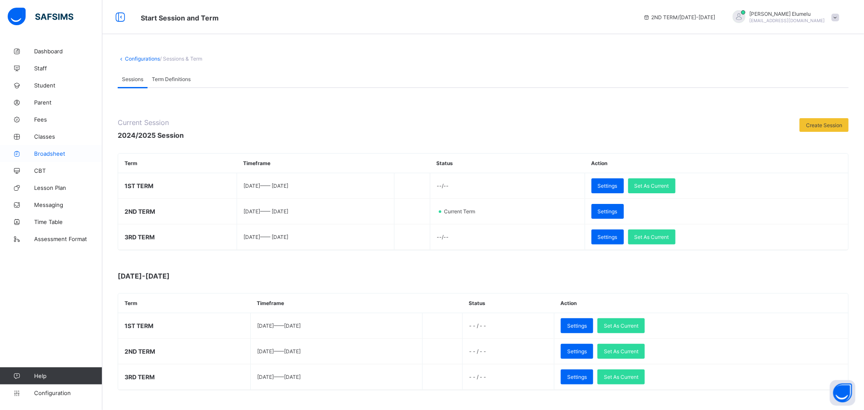
click at [54, 156] on span "Broadsheet" at bounding box center [68, 153] width 68 height 7
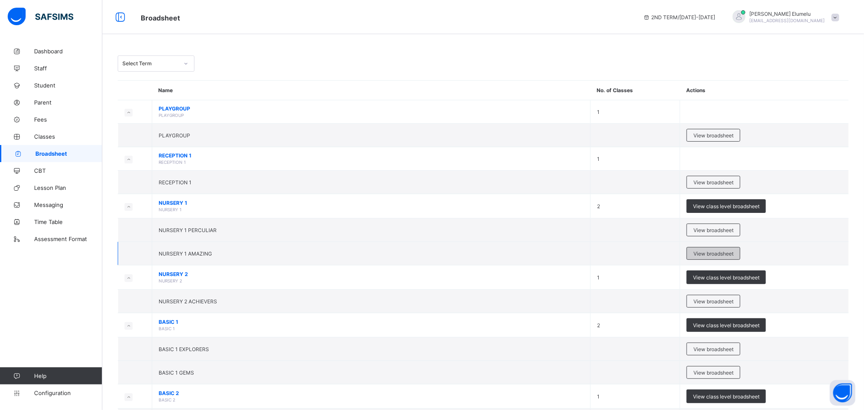
click at [721, 253] on span "View broadsheet" at bounding box center [713, 253] width 40 height 6
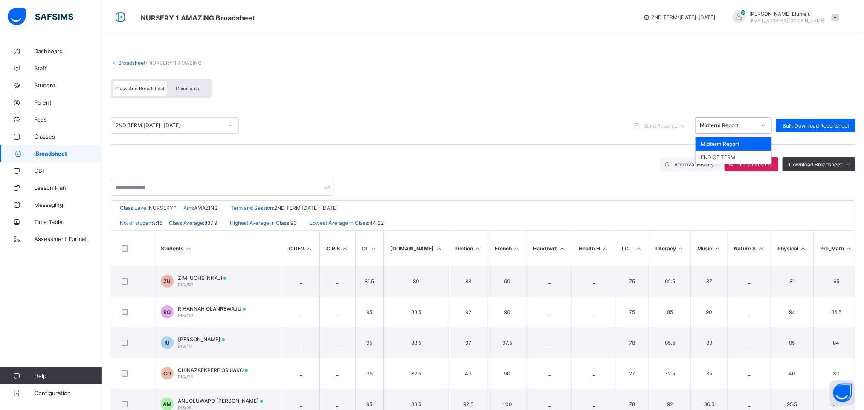
click at [731, 123] on div "Midterm Report" at bounding box center [727, 125] width 56 height 6
click at [731, 155] on div "END OF TERM" at bounding box center [733, 156] width 76 height 13
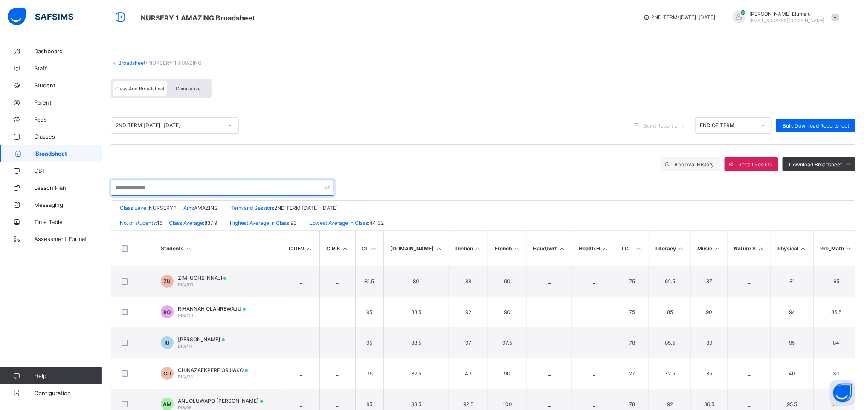
click at [162, 185] on input "text" at bounding box center [222, 187] width 223 height 16
type input "********"
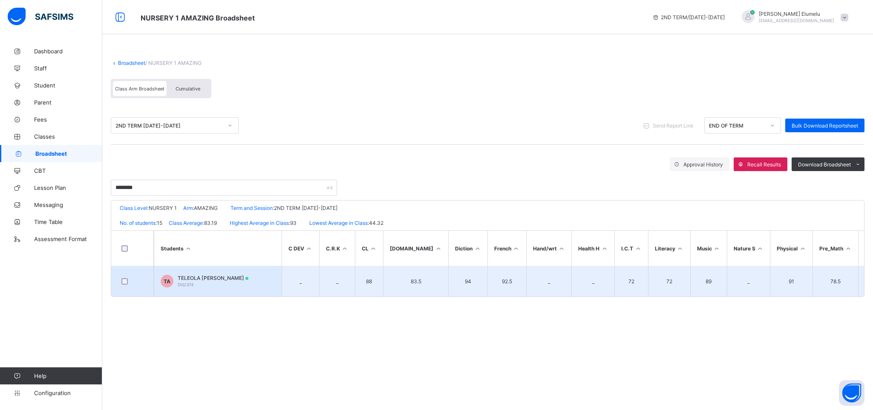
click at [225, 278] on span "TELEOLA ZEMIRA ADENIRAN" at bounding box center [213, 278] width 71 height 6
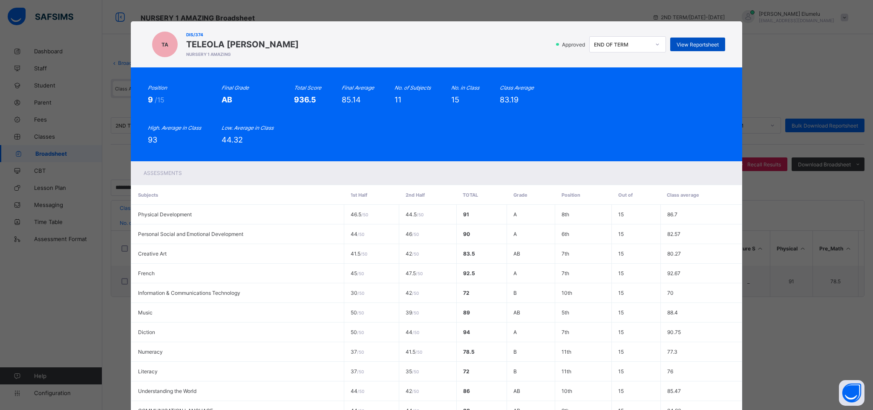
click at [680, 44] on span "View Reportsheet" at bounding box center [698, 44] width 42 height 6
click at [439, 47] on div "Approved END OF TERM View Reportsheet" at bounding box center [514, 44] width 422 height 16
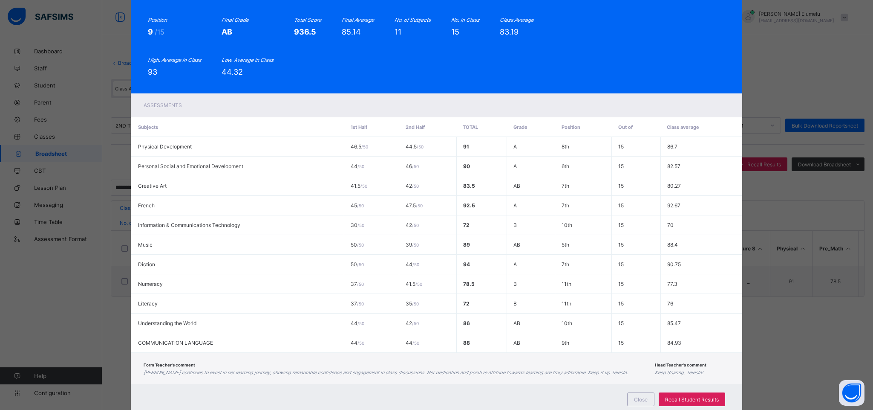
scroll to position [98, 0]
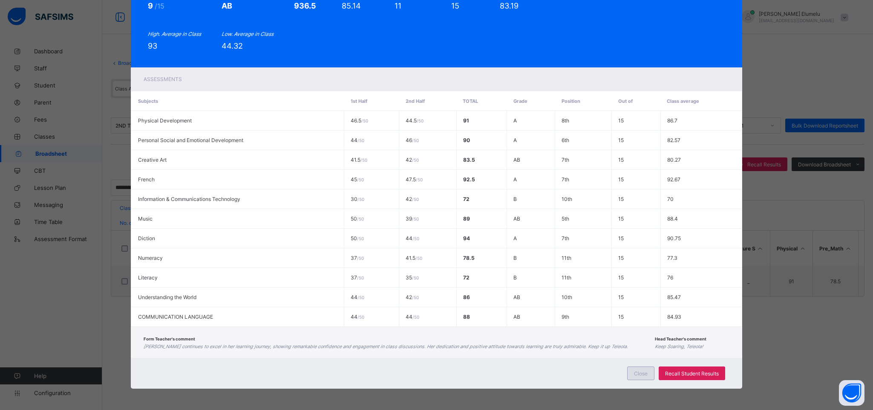
click at [630, 375] on div "Close" at bounding box center [640, 373] width 27 height 14
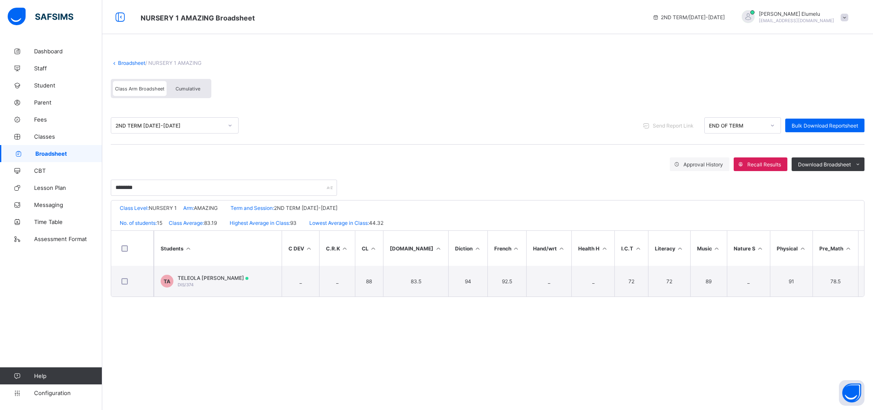
click at [130, 62] on link "Broadsheet" at bounding box center [131, 63] width 27 height 6
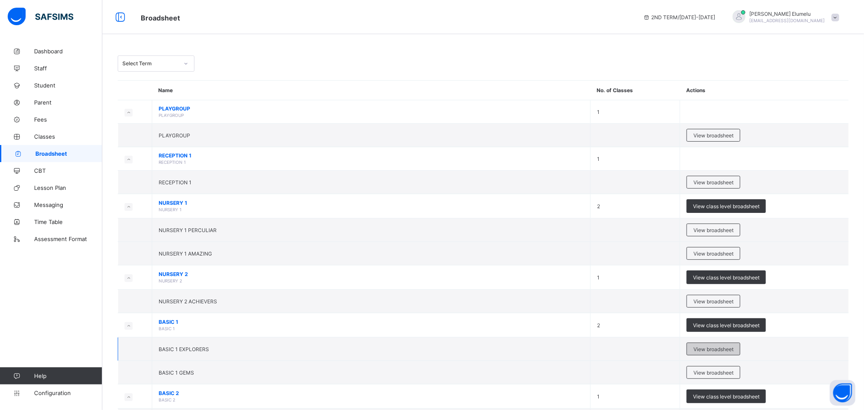
click at [715, 352] on span "View broadsheet" at bounding box center [713, 349] width 40 height 6
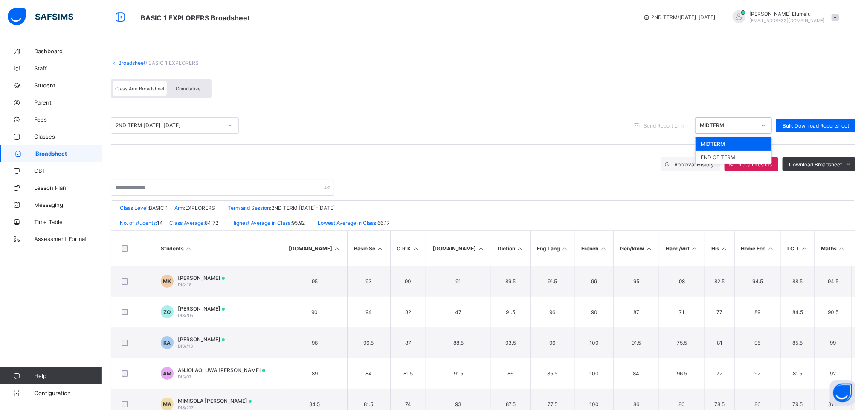
click at [718, 117] on div "MIDTERM" at bounding box center [733, 125] width 77 height 16
click at [727, 159] on div "END OF TERM" at bounding box center [733, 156] width 76 height 13
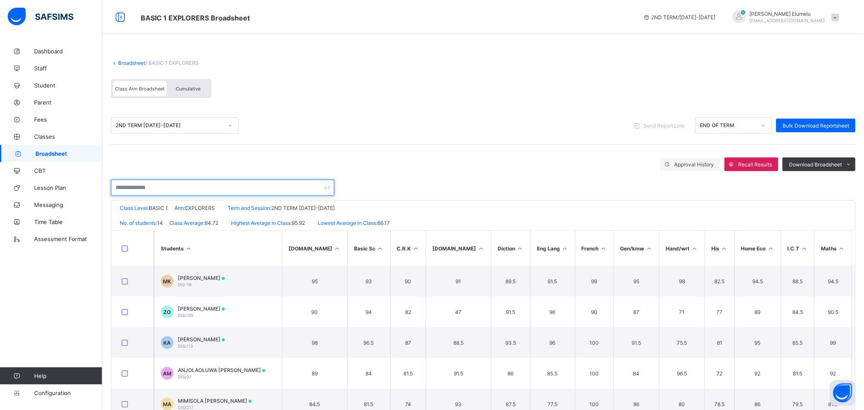
click at [233, 189] on input "text" at bounding box center [222, 187] width 223 height 16
type input "********"
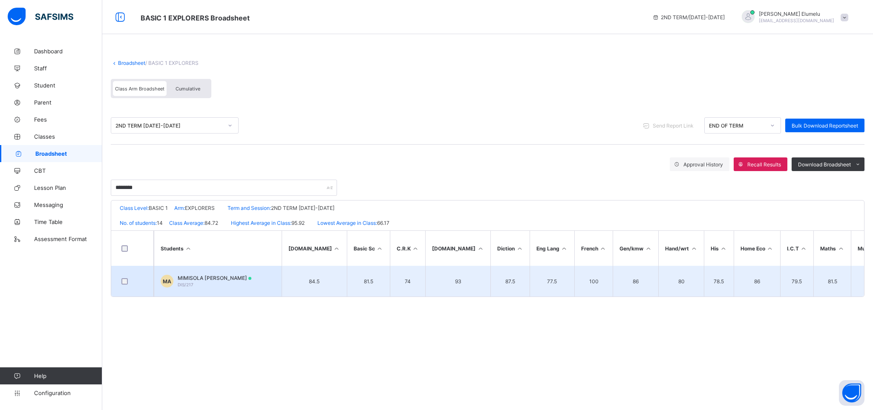
click at [212, 273] on td "MA MIMISOLA JASMINE ADENIRAN DIS/217" at bounding box center [218, 281] width 128 height 31
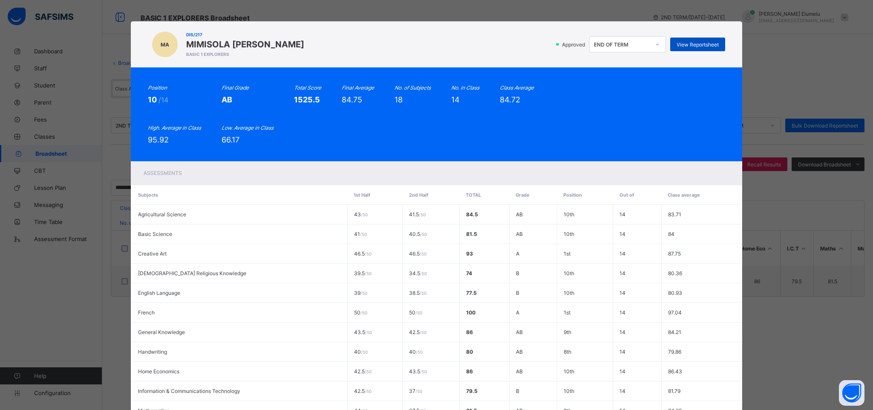
click at [677, 46] on span "View Reportsheet" at bounding box center [698, 44] width 42 height 6
click at [379, 56] on div "MA DIS/217 MIMISOLA JASMINE ADENIRAN BASIC 1 EXPLORERS Approved END OF TERM Vie…" at bounding box center [436, 44] width 577 height 29
click at [642, 99] on div "Position 10 /14 Final Grade AB Total Score 1525.5 Final Average 84.75 No. of Su…" at bounding box center [436, 114] width 577 height 60
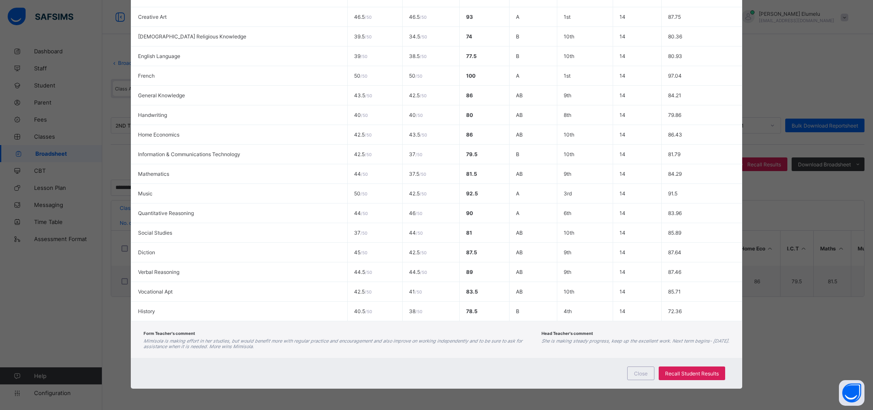
scroll to position [242, 0]
click at [636, 375] on span "Close" at bounding box center [641, 373] width 14 height 6
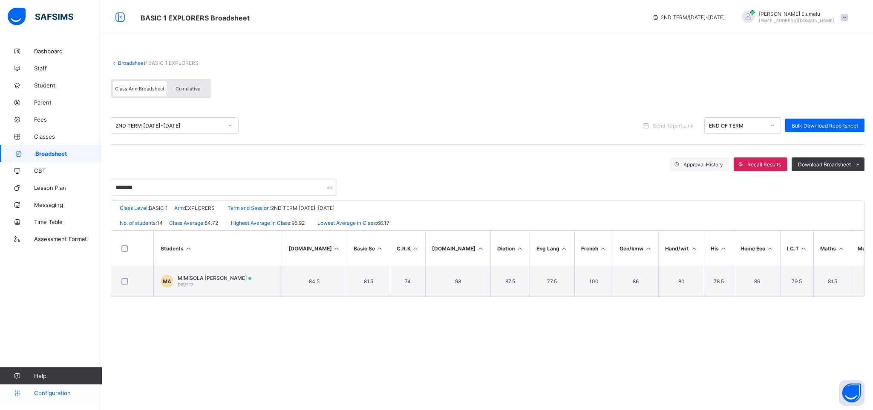
click at [67, 393] on span "Configuration" at bounding box center [68, 392] width 68 height 7
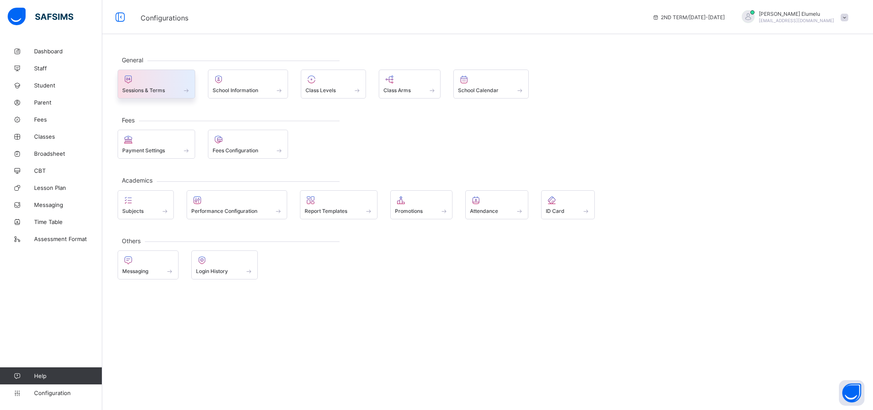
click at [177, 81] on div at bounding box center [156, 79] width 68 height 10
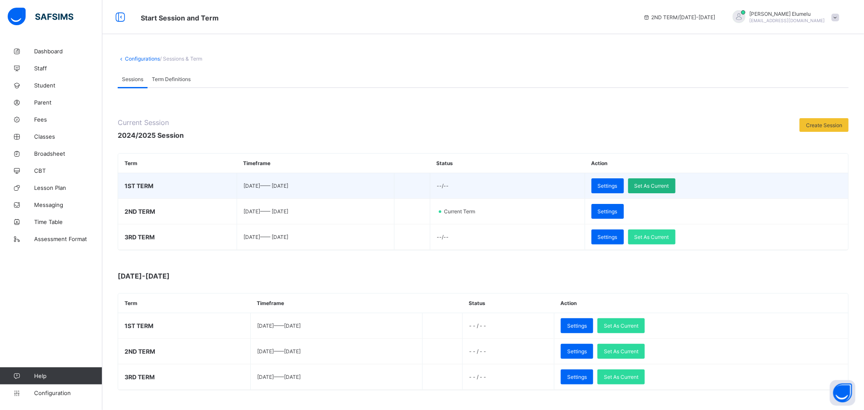
click at [669, 187] on span "Set As Current" at bounding box center [651, 185] width 35 height 6
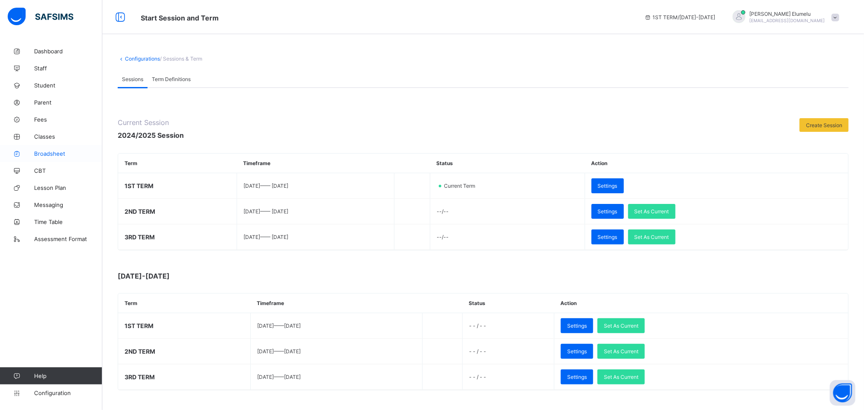
click at [61, 155] on span "Broadsheet" at bounding box center [68, 153] width 68 height 7
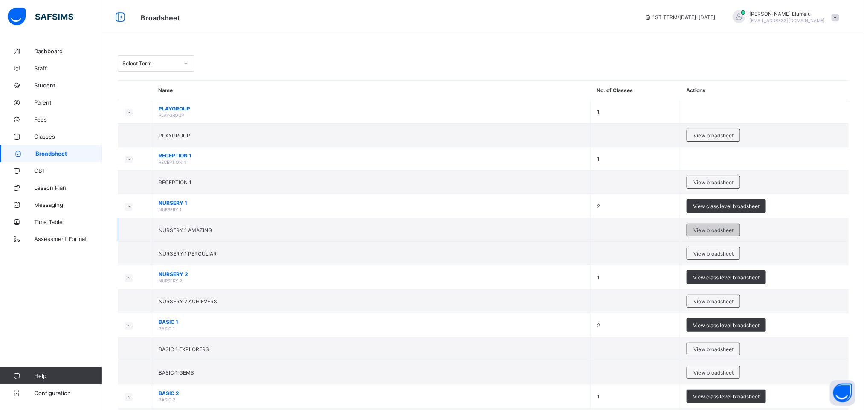
click at [723, 231] on span "View broadsheet" at bounding box center [713, 230] width 40 height 6
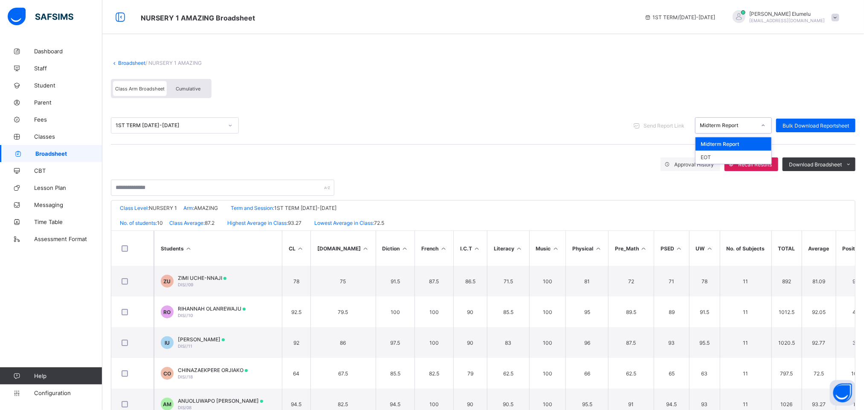
click at [724, 123] on div "Midterm Report" at bounding box center [727, 125] width 56 height 6
click at [709, 152] on div "EOT" at bounding box center [733, 156] width 76 height 13
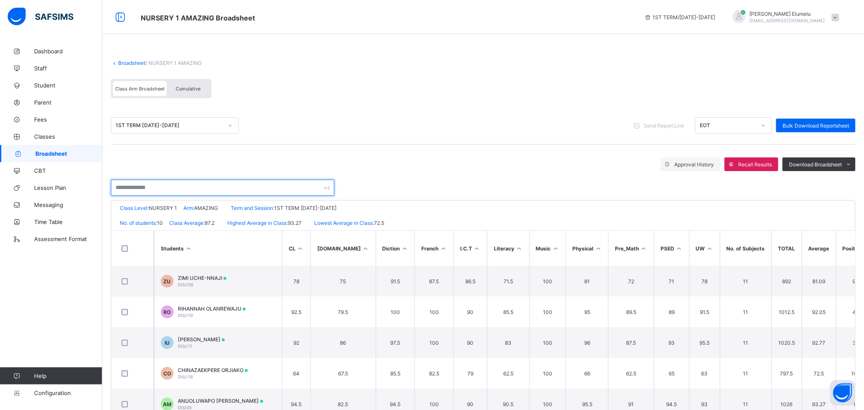
click at [156, 193] on input "text" at bounding box center [222, 187] width 223 height 16
type input "********"
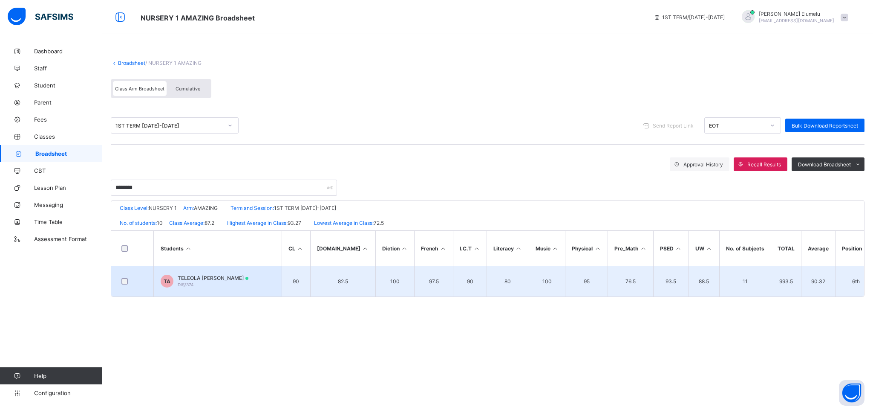
click at [200, 276] on span "TELEOLA ZEMIRA ADENIRAN" at bounding box center [213, 278] width 71 height 6
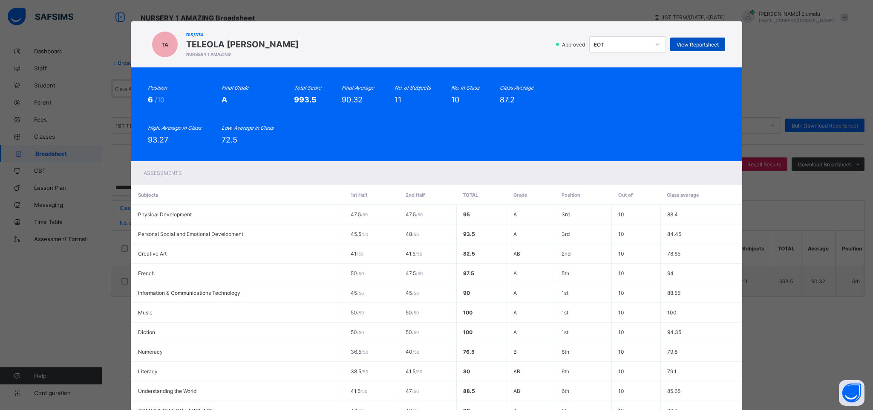
click at [684, 43] on span "View Reportsheet" at bounding box center [698, 44] width 42 height 6
click at [477, 120] on div "Position 6 /10 Final Grade A Total Score 993.5 Final Average 90.32 No. of Subje…" at bounding box center [436, 114] width 577 height 60
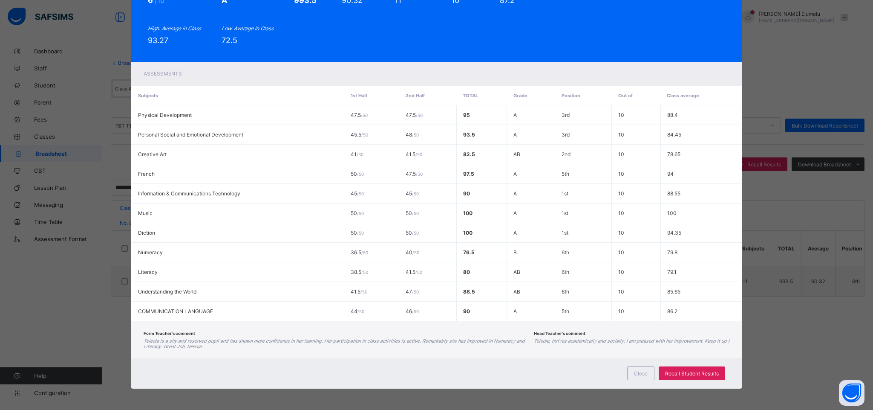
scroll to position [104, 0]
click at [638, 373] on span "Close" at bounding box center [641, 373] width 14 height 6
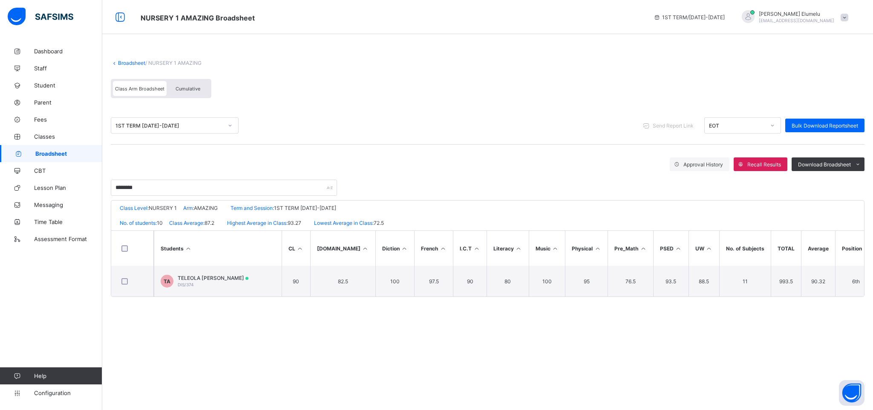
click at [130, 63] on link "Broadsheet" at bounding box center [131, 63] width 27 height 6
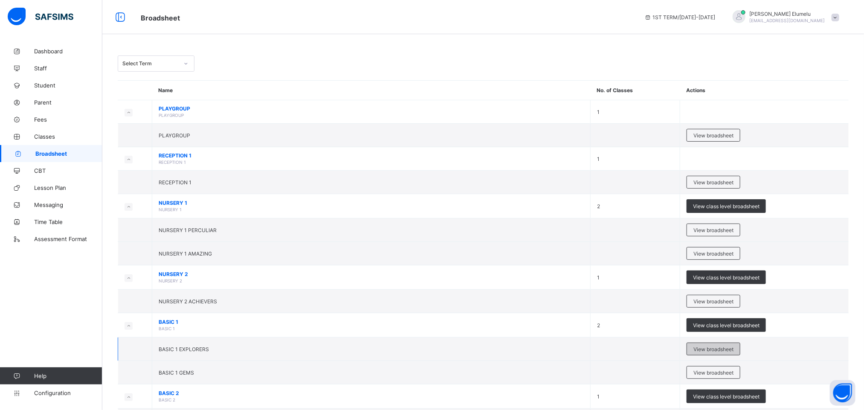
click at [717, 349] on span "View broadsheet" at bounding box center [713, 349] width 40 height 6
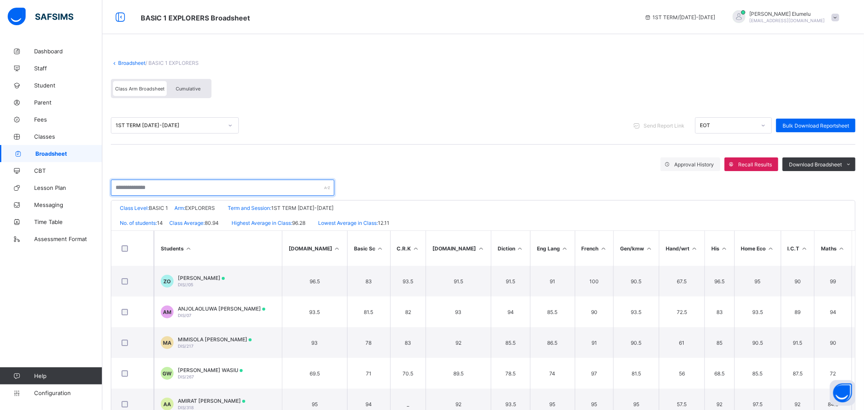
click at [280, 187] on input "text" at bounding box center [222, 187] width 223 height 16
type input "********"
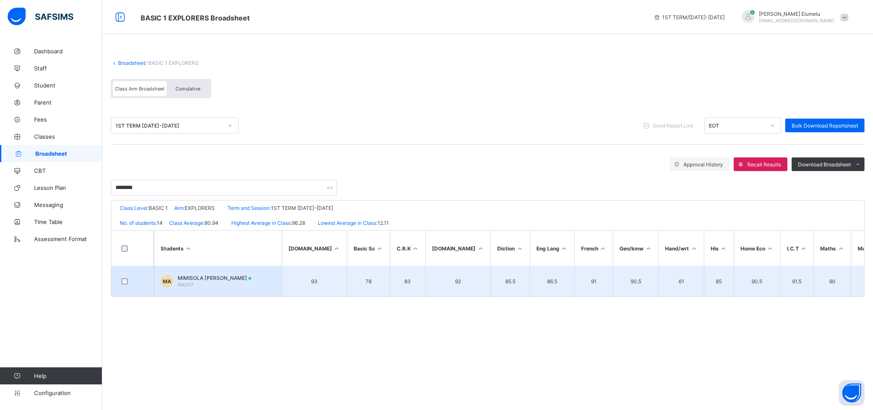
click at [227, 276] on span "MIMISOLA JASMINE ADENIRAN" at bounding box center [215, 278] width 74 height 6
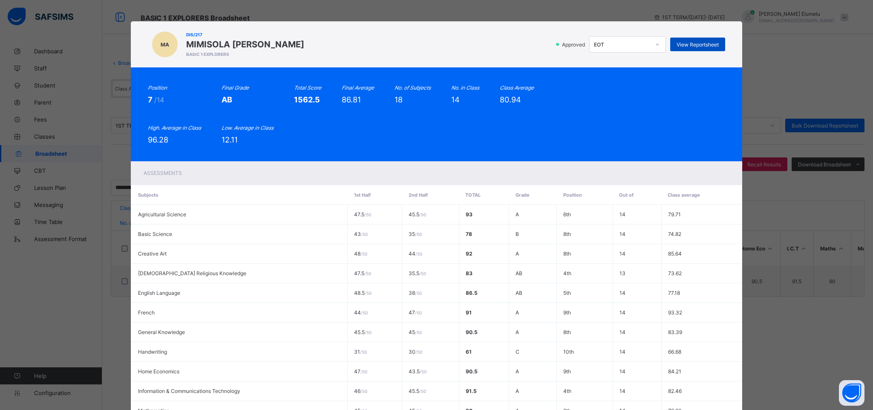
click at [686, 45] on span "View Reportsheet" at bounding box center [698, 44] width 42 height 6
click at [605, 114] on div "Position 7 /14 Final Grade AB Total Score 1562.5 Final Average 86.81 No. of Sub…" at bounding box center [436, 114] width 577 height 60
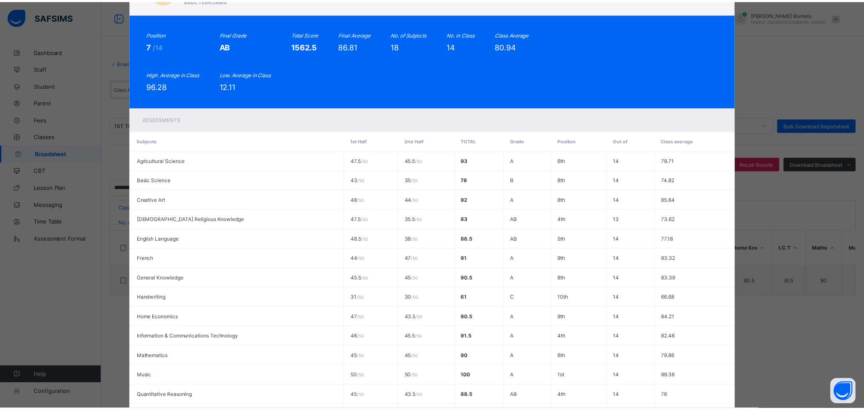
scroll to position [237, 0]
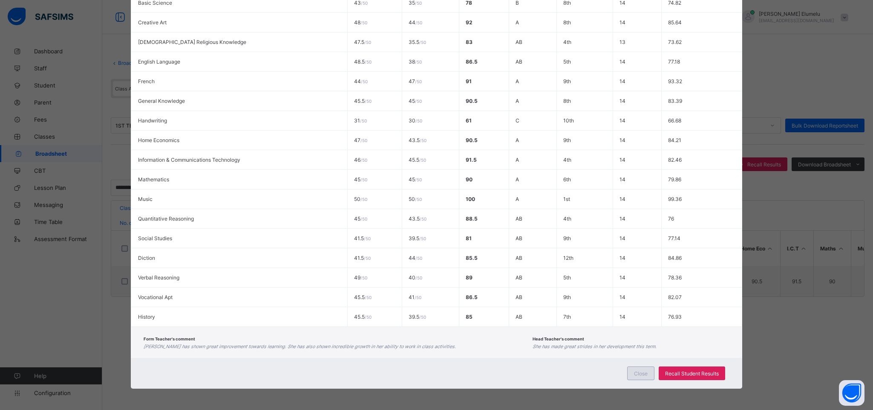
click at [637, 376] on div "Close" at bounding box center [640, 373] width 27 height 14
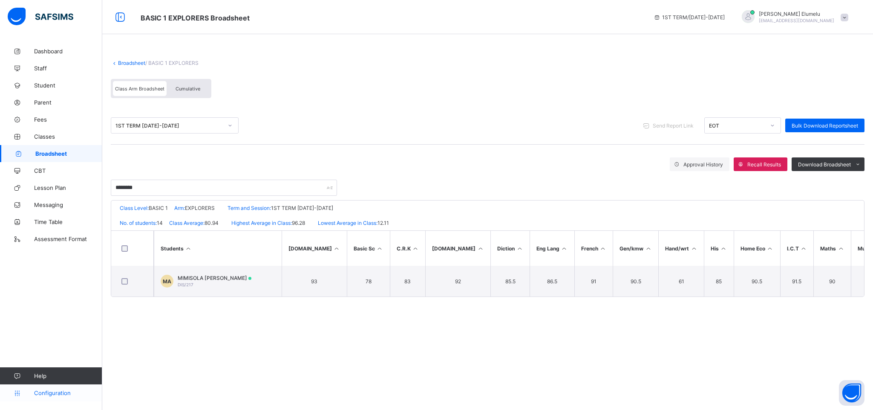
click at [49, 394] on span "Configuration" at bounding box center [68, 392] width 68 height 7
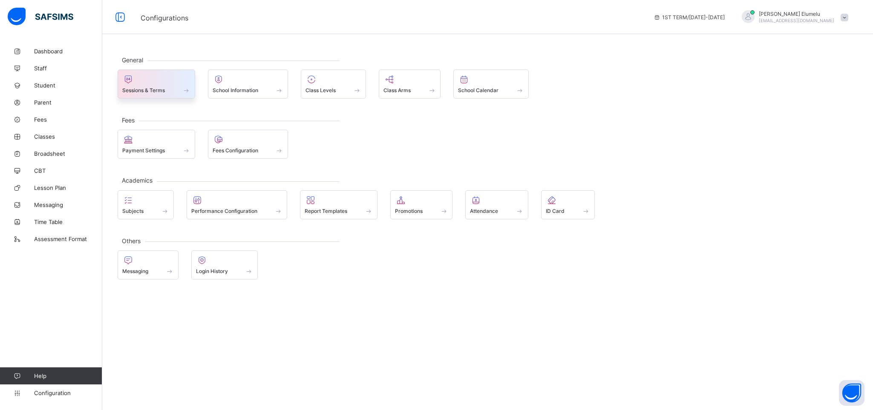
click at [178, 89] on div "Sessions & Terms" at bounding box center [156, 90] width 68 height 7
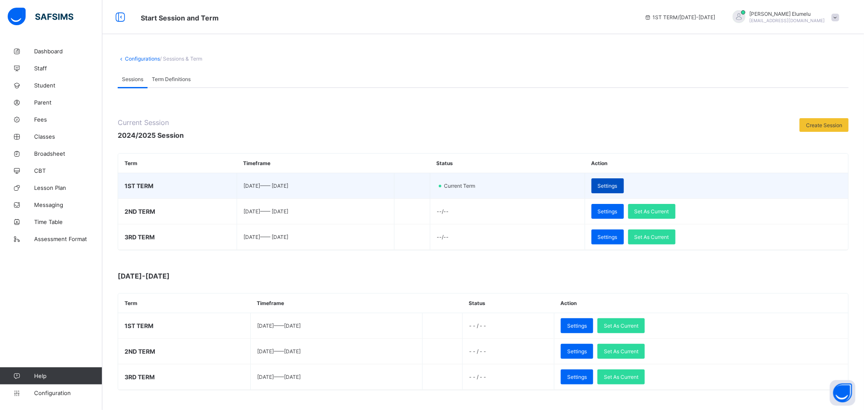
click at [617, 185] on span "Settings" at bounding box center [608, 185] width 20 height 6
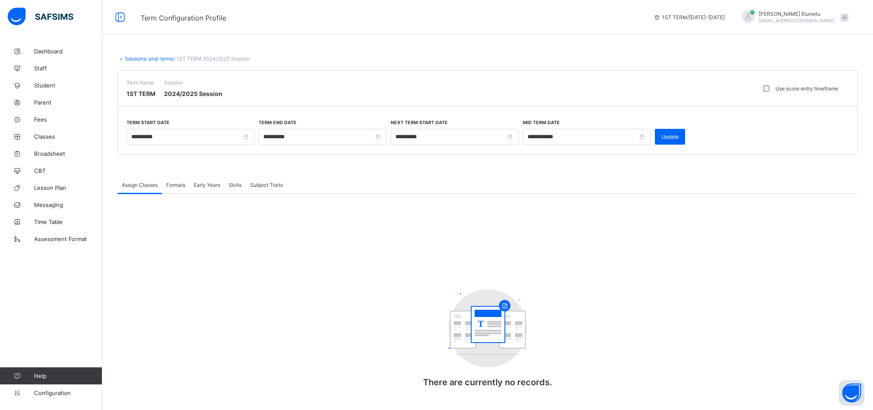
click at [179, 185] on span "Formats" at bounding box center [175, 185] width 19 height 6
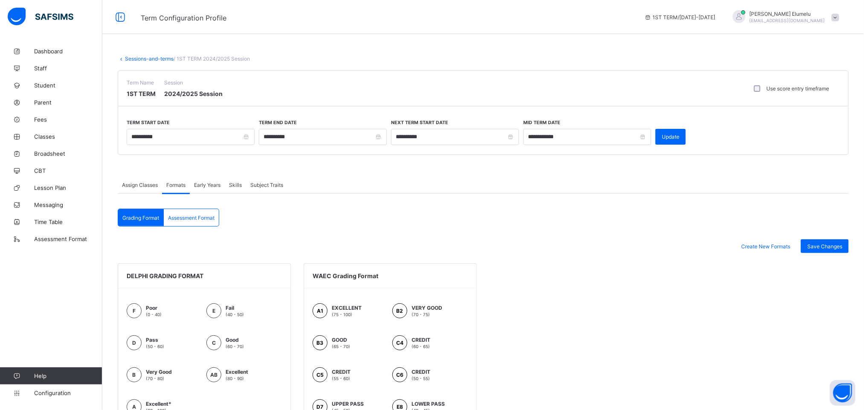
click at [201, 217] on span "Assessment Format" at bounding box center [191, 217] width 46 height 6
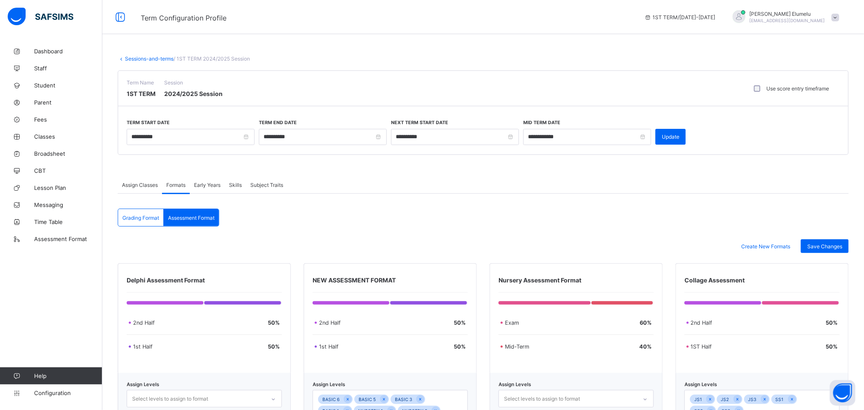
click at [149, 216] on span "Grading Format" at bounding box center [140, 217] width 37 height 6
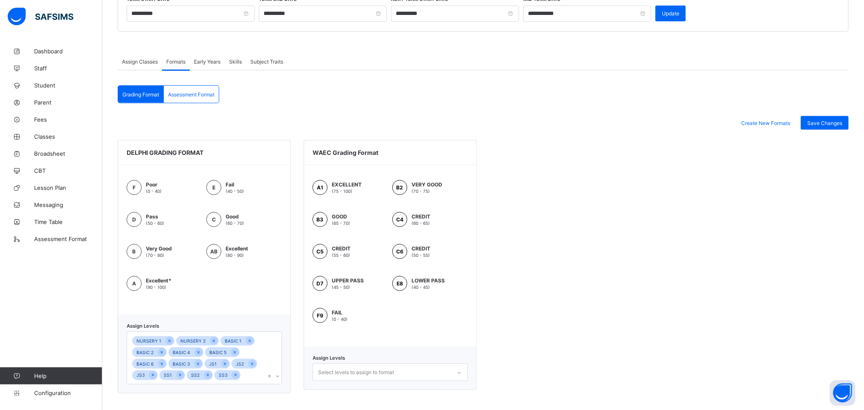
scroll to position [125, 0]
click at [200, 92] on span "Assessment Format" at bounding box center [191, 94] width 46 height 6
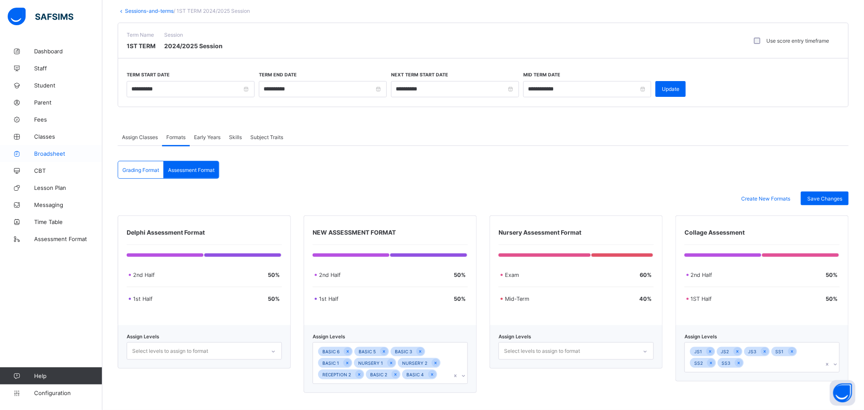
click at [52, 150] on span "Broadsheet" at bounding box center [68, 153] width 68 height 7
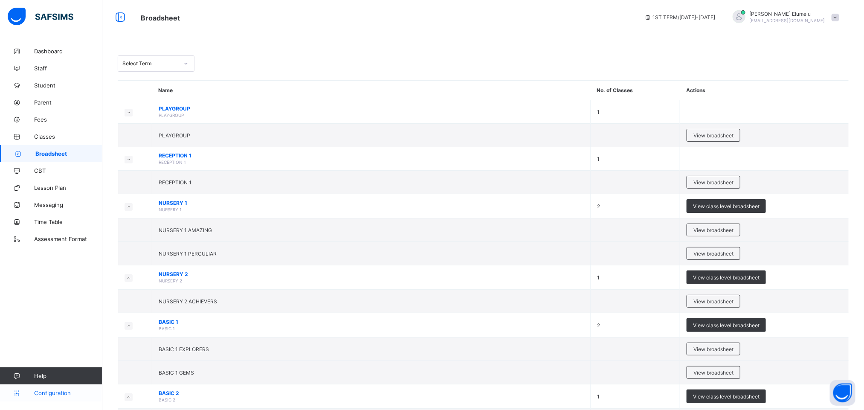
click at [70, 394] on span "Configuration" at bounding box center [68, 392] width 68 height 7
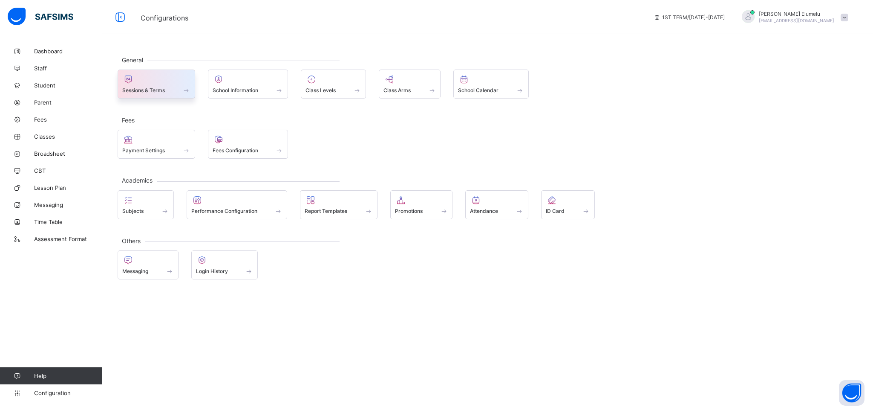
click at [147, 89] on span "Sessions & Terms" at bounding box center [143, 90] width 43 height 6
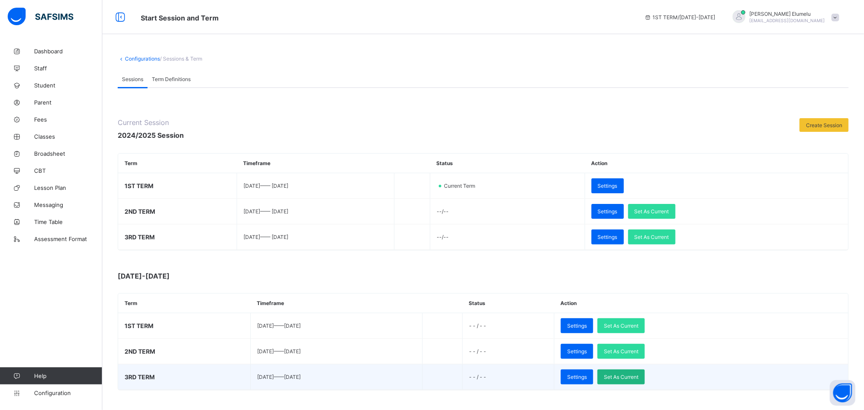
click at [638, 379] on span "Set As Current" at bounding box center [621, 376] width 35 height 6
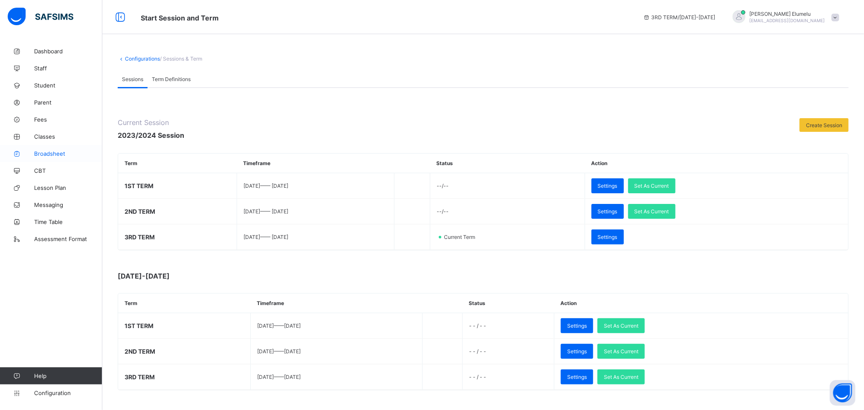
click at [64, 155] on span "Broadsheet" at bounding box center [68, 153] width 68 height 7
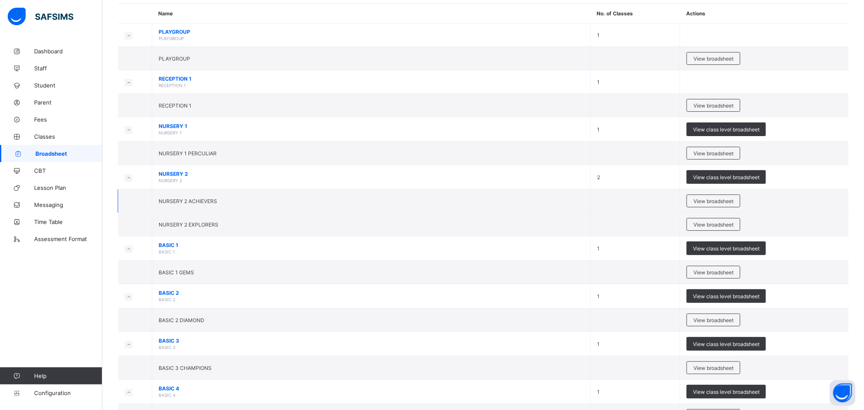
scroll to position [102, 0]
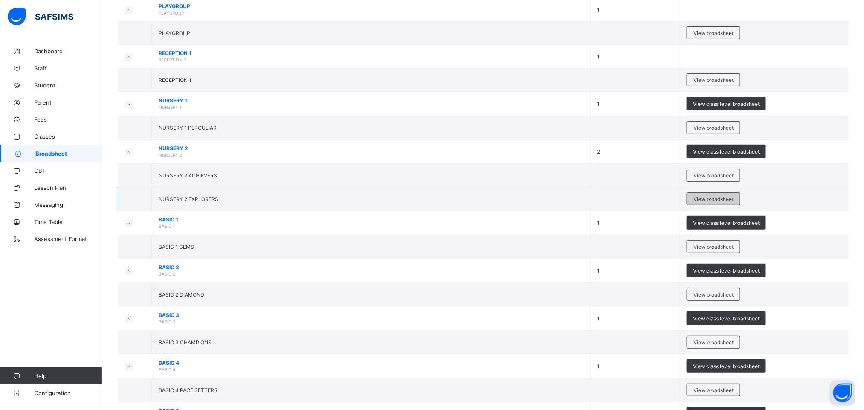
click at [711, 196] on div "View broadsheet" at bounding box center [713, 198] width 54 height 13
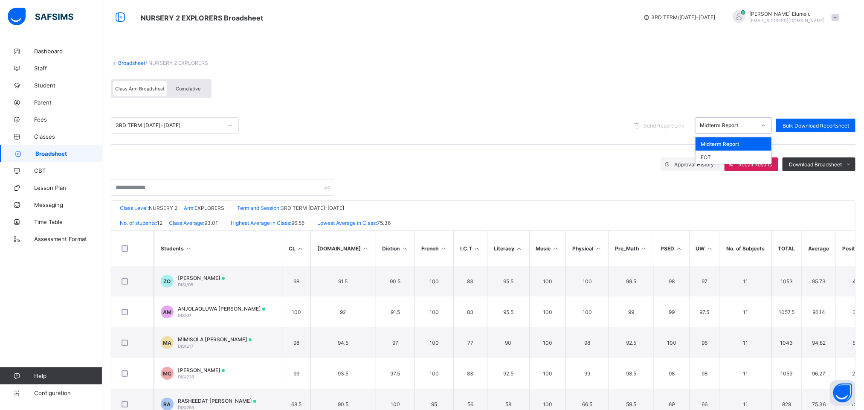
click at [725, 127] on div "Midterm Report" at bounding box center [727, 125] width 56 height 6
click at [725, 156] on div "EOT" at bounding box center [733, 156] width 76 height 13
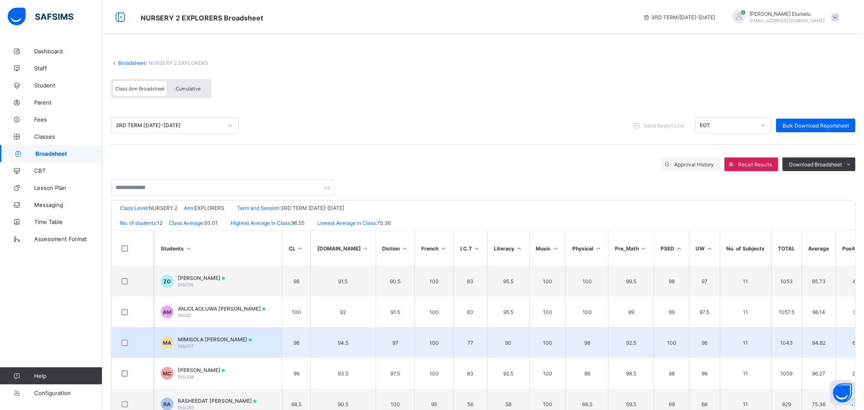
click at [210, 339] on span "MIMISOLA JASMINE ADENIRAN" at bounding box center [215, 339] width 74 height 6
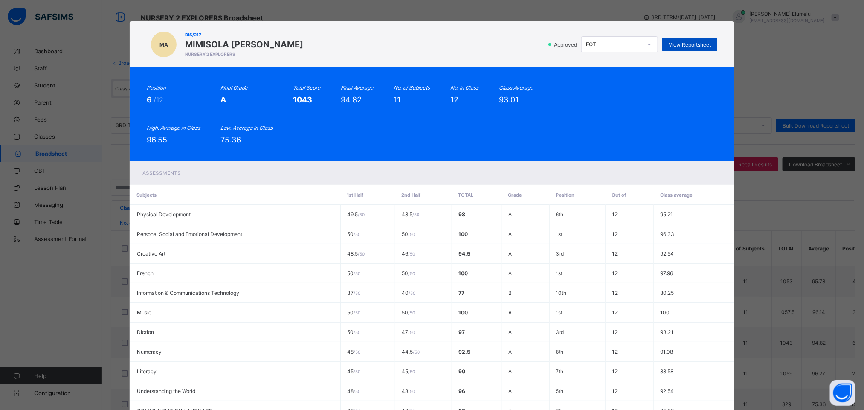
click at [684, 46] on span "View Reportsheet" at bounding box center [689, 44] width 42 height 6
click at [535, 101] on div "Position 6 /12 Final Grade A Total Score 1043 Final Average 94.82 No. of Subjec…" at bounding box center [432, 114] width 570 height 60
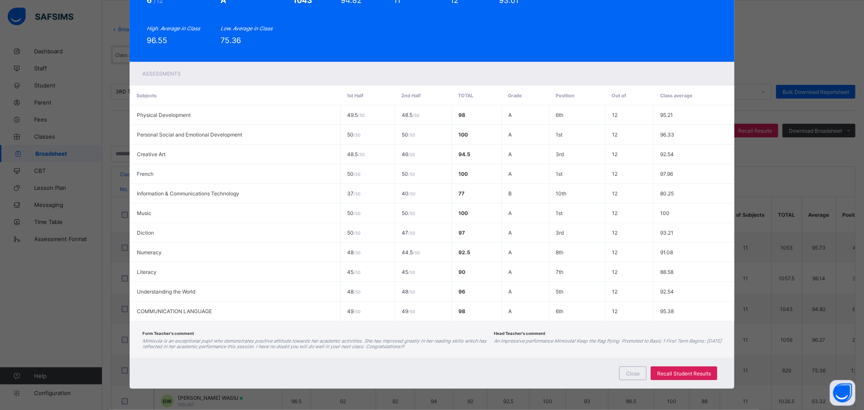
scroll to position [51, 0]
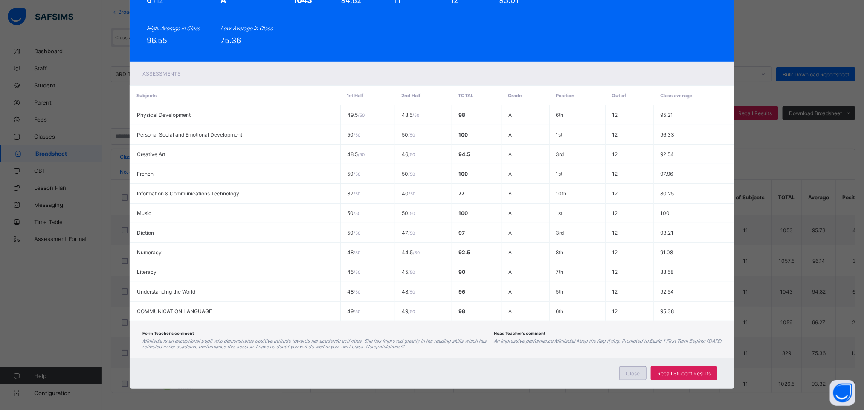
click at [625, 375] on div "Close" at bounding box center [632, 373] width 27 height 14
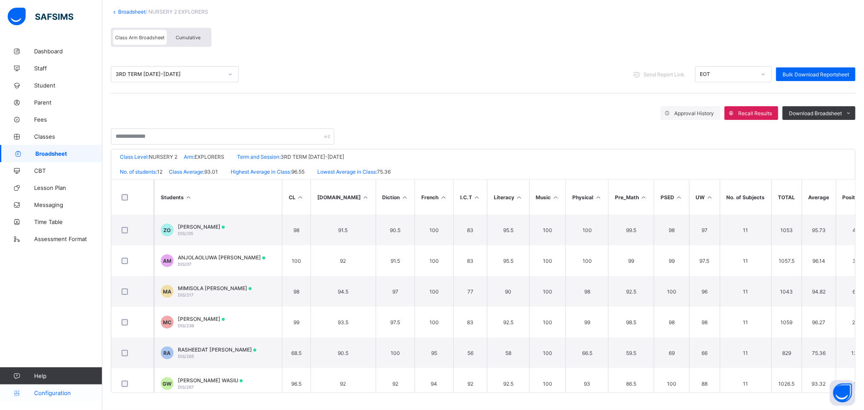
click at [57, 393] on span "Configuration" at bounding box center [68, 392] width 68 height 7
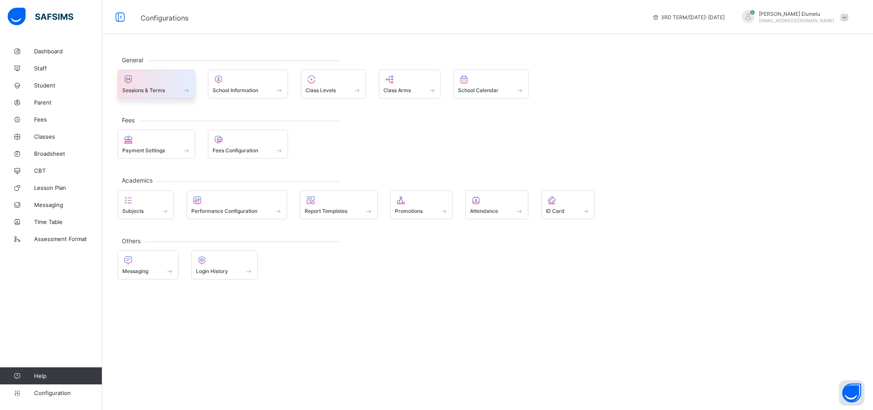
click at [150, 84] on span at bounding box center [156, 85] width 68 height 2
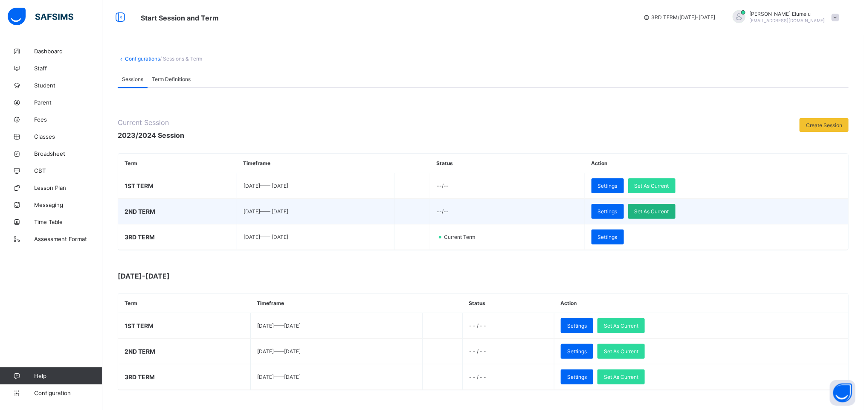
click at [669, 214] on span "Set As Current" at bounding box center [651, 211] width 35 height 6
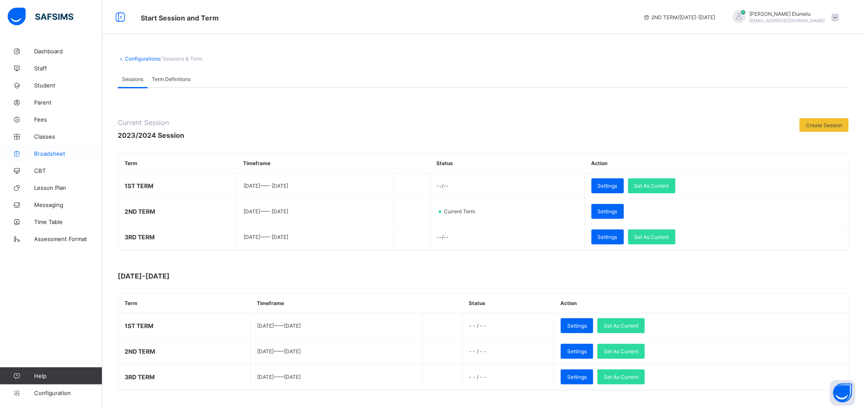
click at [54, 155] on span "Broadsheet" at bounding box center [68, 153] width 68 height 7
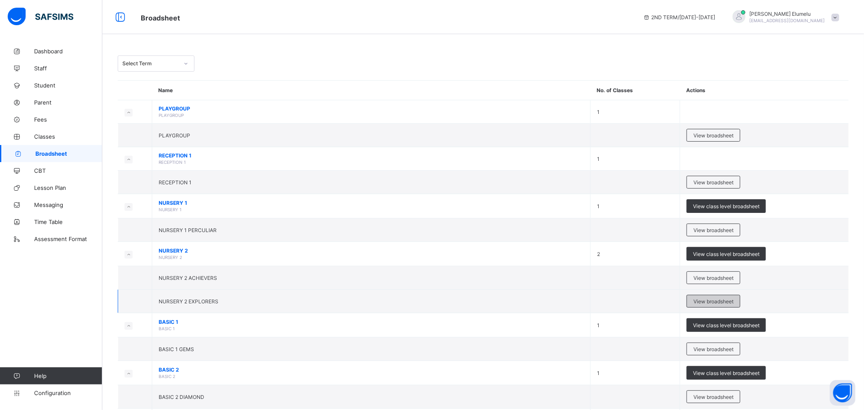
click at [714, 303] on span "View broadsheet" at bounding box center [713, 301] width 40 height 6
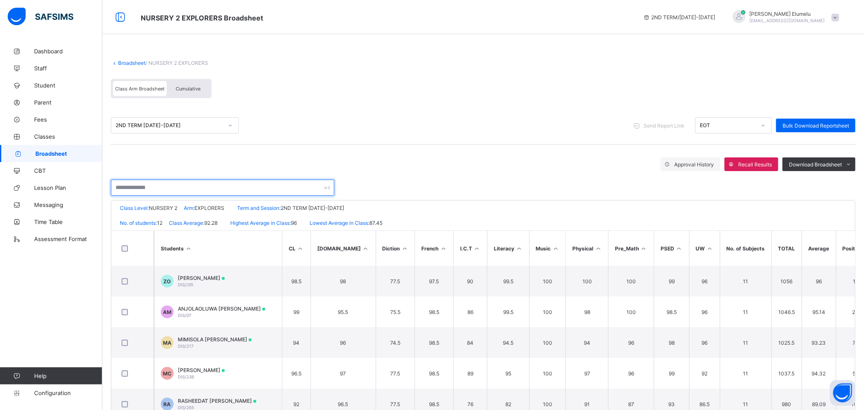
click at [164, 191] on input "text" at bounding box center [222, 187] width 223 height 16
type input "********"
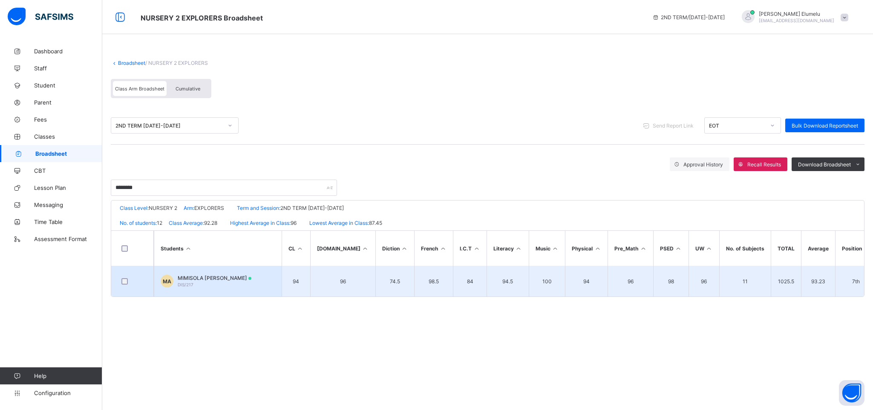
click at [227, 277] on span "MIMISOLA JASMINE ADENIRAN" at bounding box center [215, 278] width 74 height 6
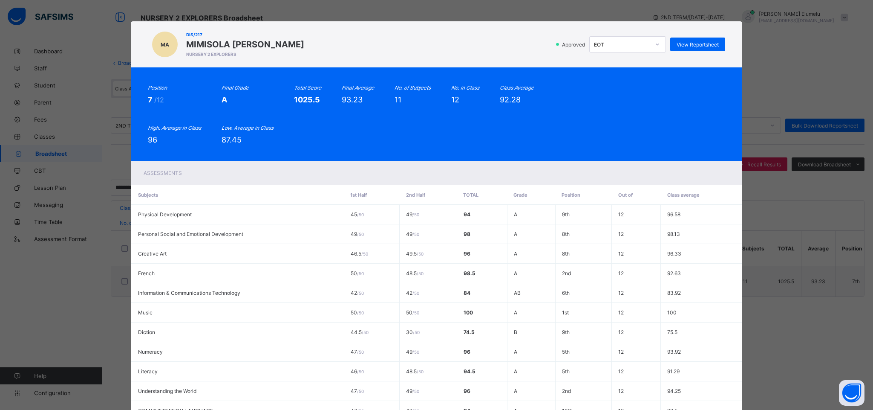
click at [482, 132] on div "Position 7 /12 Final Grade A Total Score 1025.5 Final Average 93.23 No. of Subj…" at bounding box center [436, 114] width 577 height 60
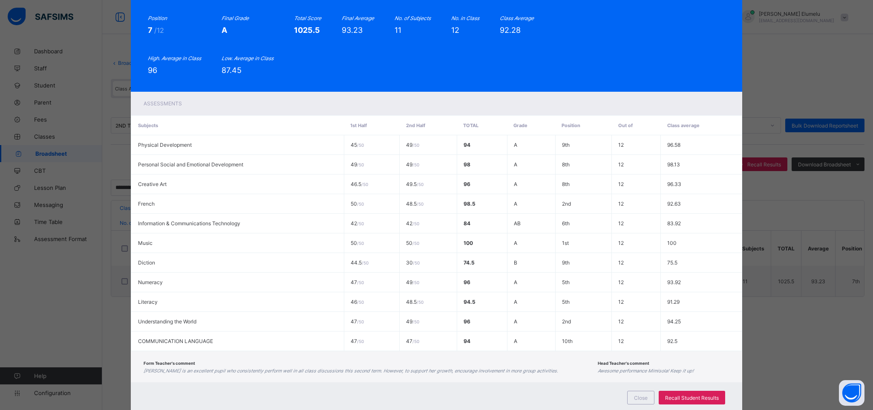
scroll to position [98, 0]
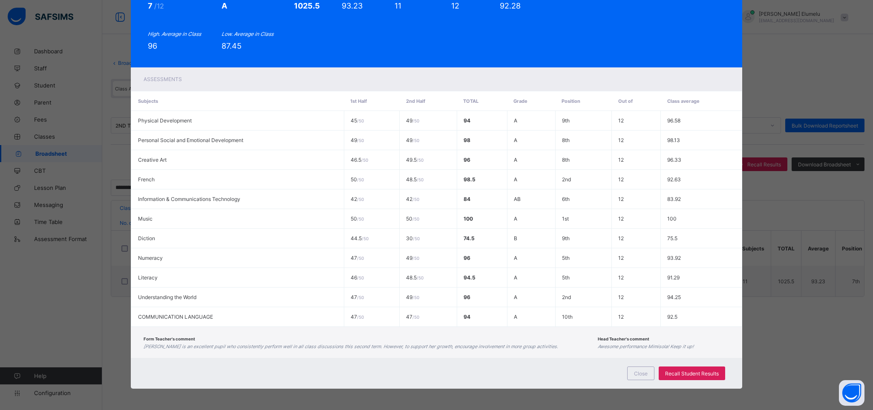
click at [641, 41] on div "Position 7 /12 Final Grade A Total Score 1025.5 Final Average 93.23 No. of Subj…" at bounding box center [436, 21] width 577 height 60
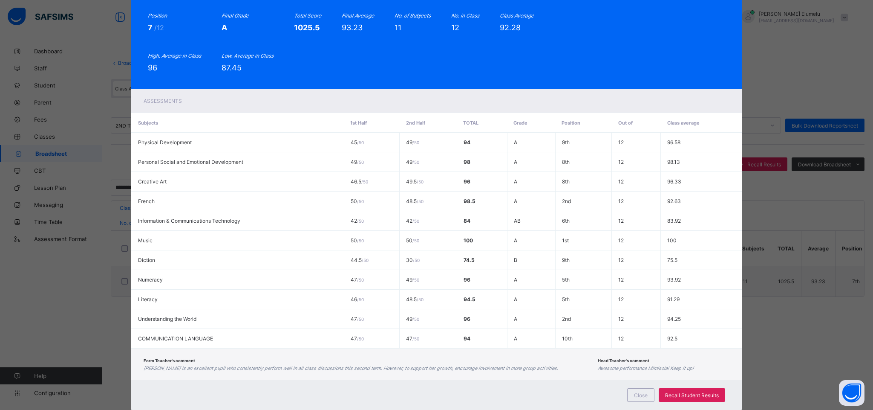
scroll to position [0, 0]
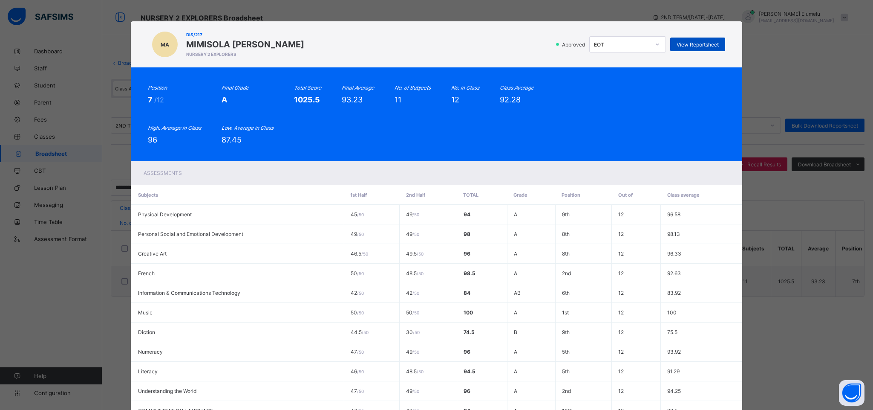
click at [690, 43] on span "View Reportsheet" at bounding box center [698, 44] width 42 height 6
click at [408, 44] on div "Approved EOT View Reportsheet" at bounding box center [517, 44] width 416 height 16
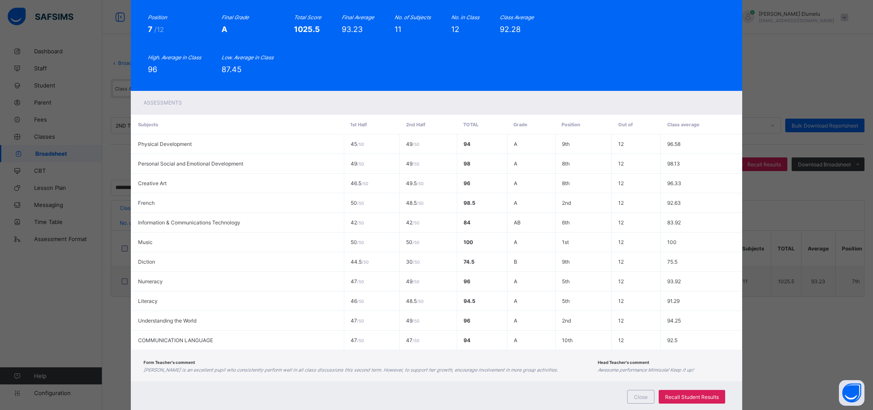
scroll to position [98, 0]
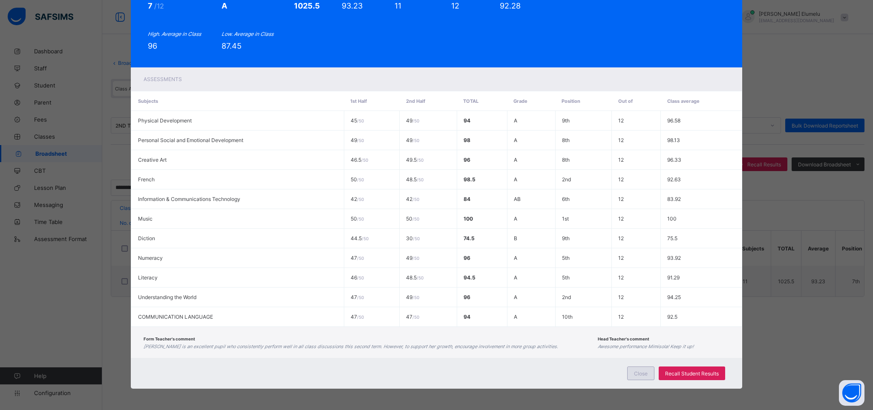
click at [637, 370] on span "Close" at bounding box center [641, 373] width 14 height 6
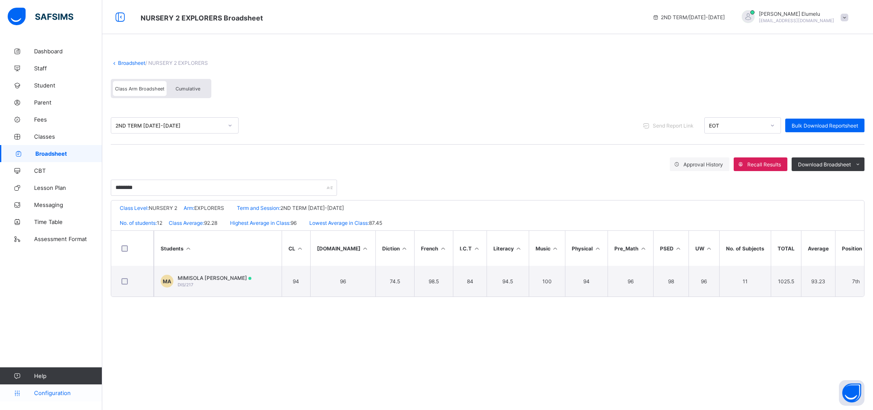
click at [59, 390] on span "Configuration" at bounding box center [68, 392] width 68 height 7
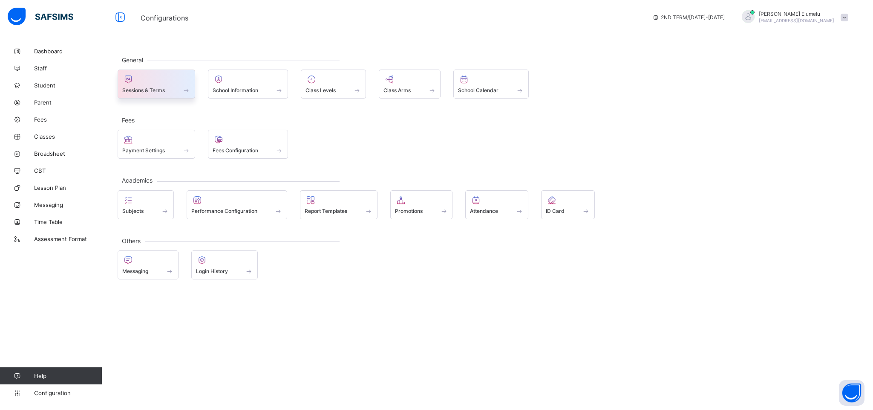
click at [160, 82] on div at bounding box center [156, 79] width 68 height 10
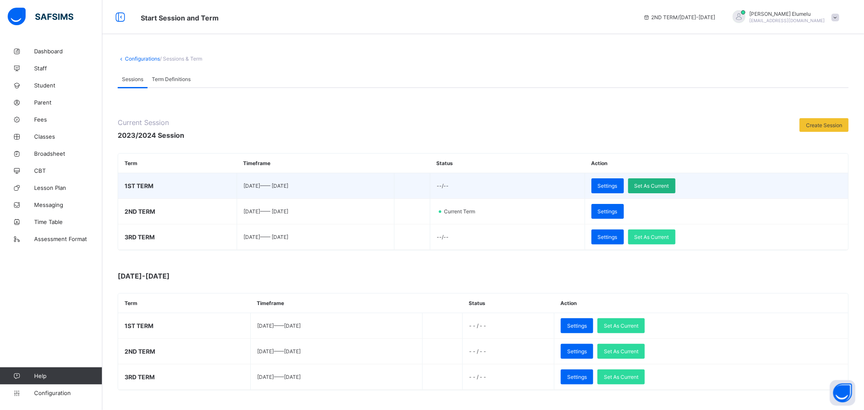
click at [675, 179] on div "Set As Current" at bounding box center [651, 185] width 47 height 15
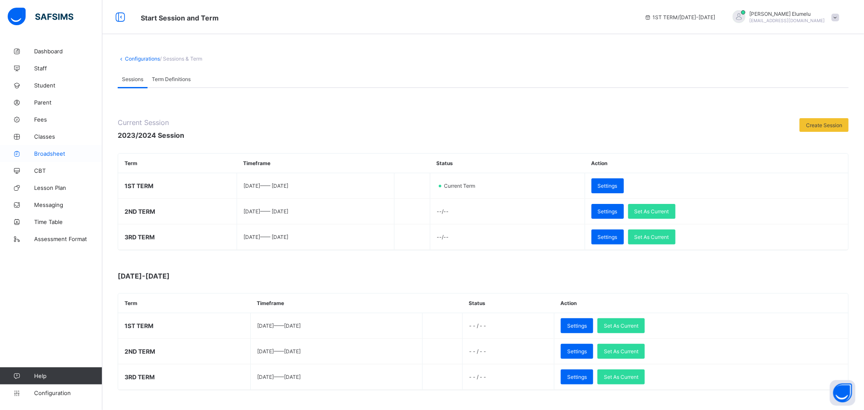
click at [59, 153] on span "Broadsheet" at bounding box center [68, 153] width 68 height 7
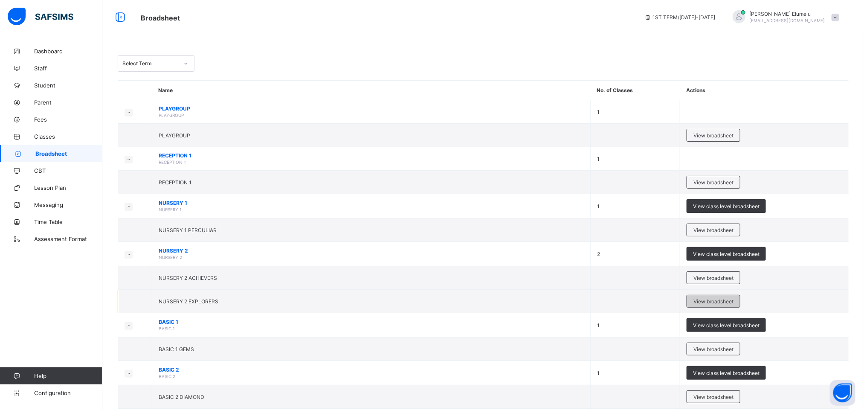
click at [724, 302] on span "View broadsheet" at bounding box center [713, 301] width 40 height 6
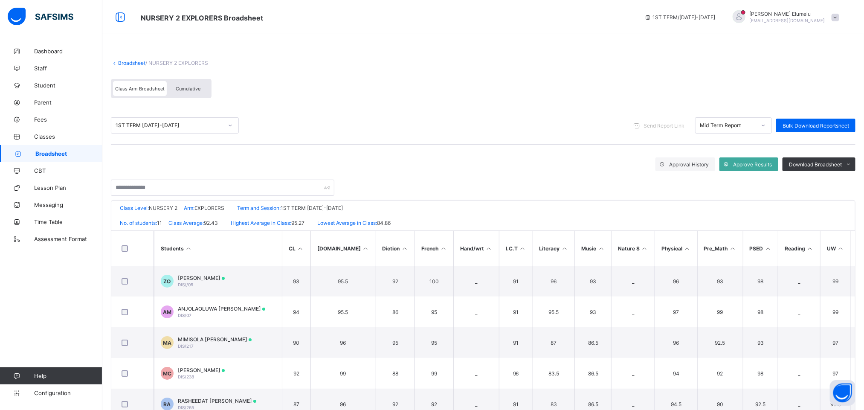
click at [736, 123] on div "Mid Term Report" at bounding box center [725, 125] width 60 height 12
click at [729, 156] on div "EOT" at bounding box center [733, 156] width 76 height 13
click at [195, 192] on input "text" at bounding box center [222, 187] width 223 height 16
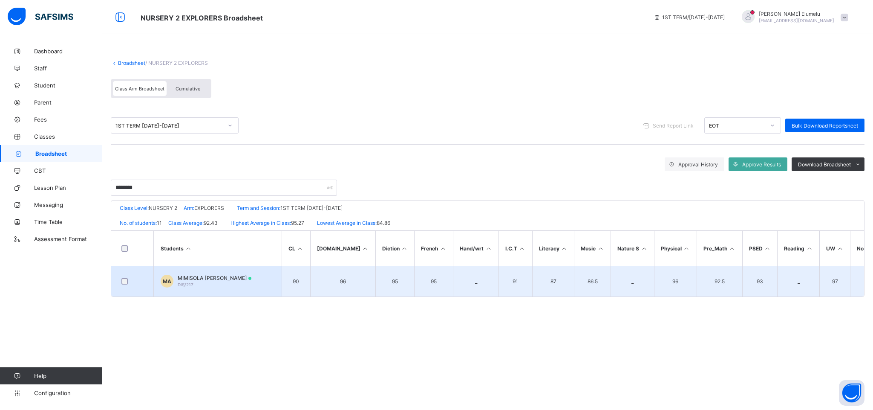
click at [231, 282] on div "MIMISOLA JASMINE ADENIRAN DIS/217" at bounding box center [215, 281] width 74 height 13
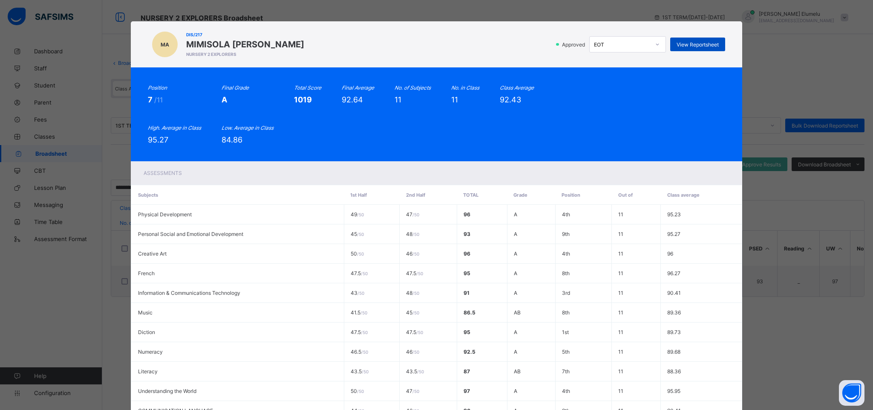
click at [693, 41] on span "View Reportsheet" at bounding box center [698, 44] width 42 height 6
click at [478, 48] on div "Approved EOT View Reportsheet" at bounding box center [517, 44] width 416 height 16
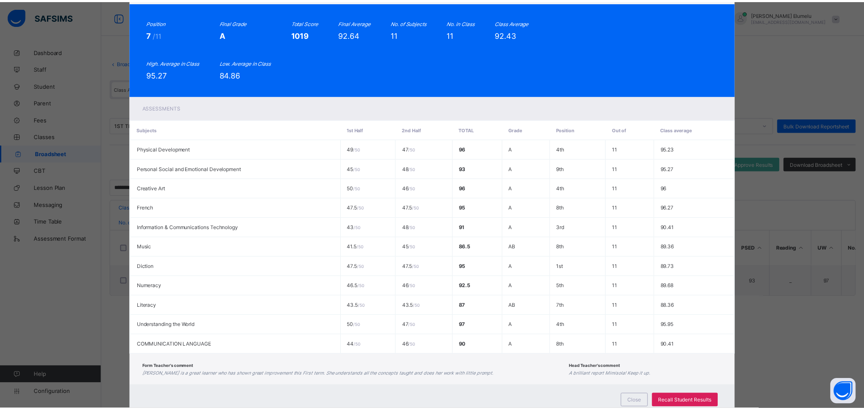
scroll to position [98, 0]
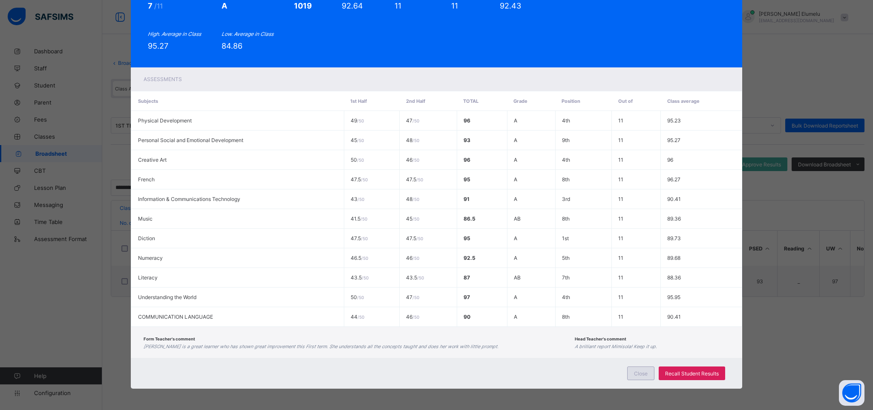
click at [642, 373] on span "Close" at bounding box center [641, 373] width 14 height 6
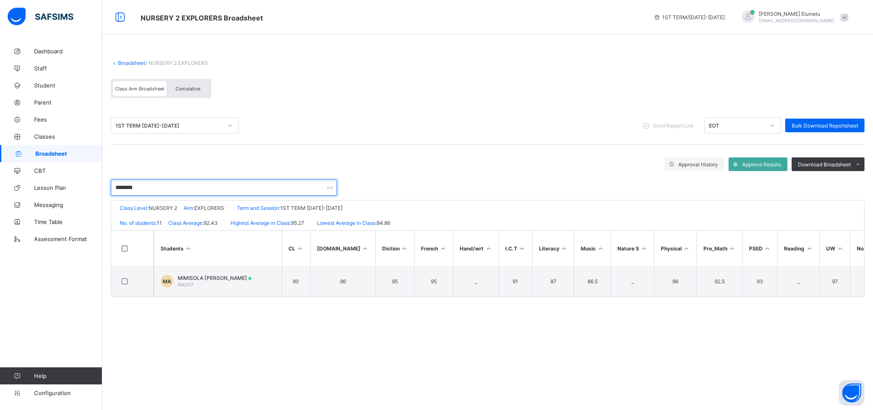
click at [198, 192] on input "********" at bounding box center [224, 187] width 226 height 16
type input "*"
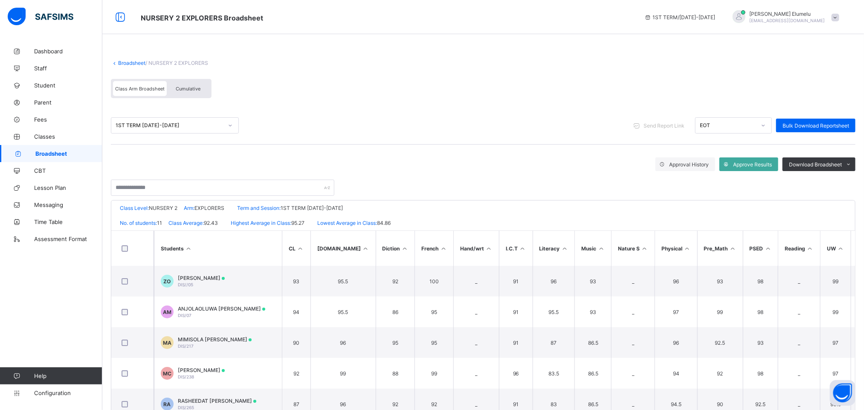
click at [157, 168] on div "Approval History Approve Results Download Broadsheet PDF Excel sheet" at bounding box center [483, 164] width 744 height 14
click at [63, 390] on span "Configuration" at bounding box center [68, 392] width 68 height 7
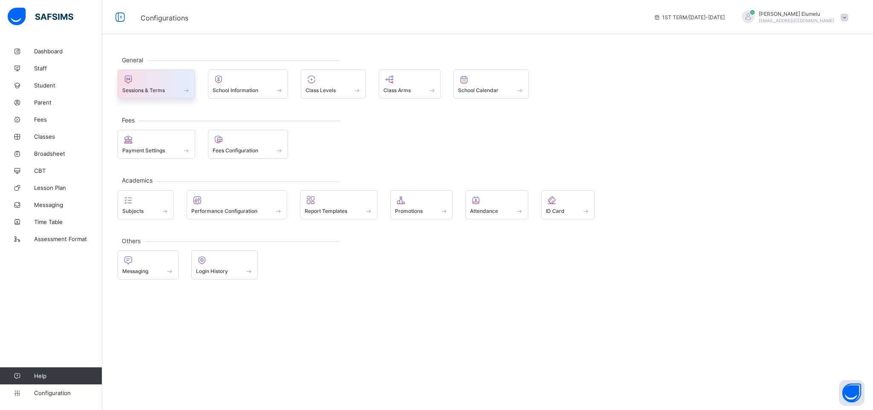
click at [164, 88] on span "Sessions & Terms" at bounding box center [143, 90] width 43 height 6
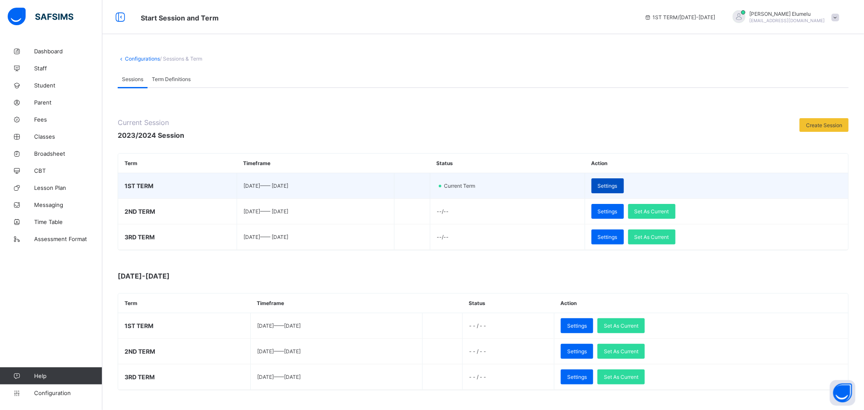
click at [617, 185] on span "Settings" at bounding box center [608, 185] width 20 height 6
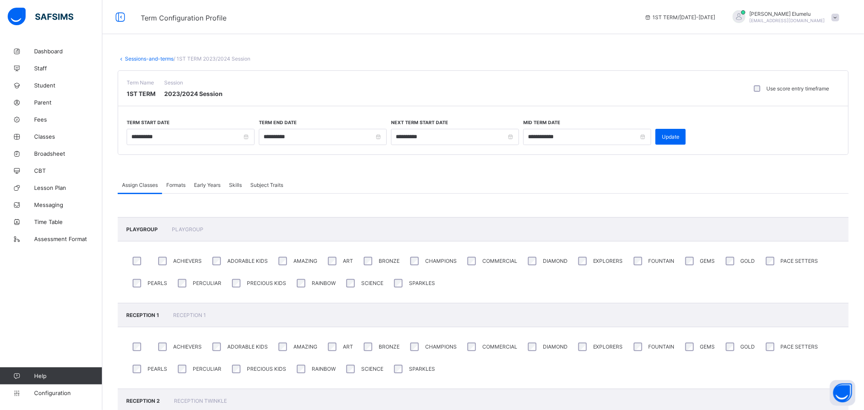
click at [179, 183] on span "Formats" at bounding box center [175, 185] width 19 height 6
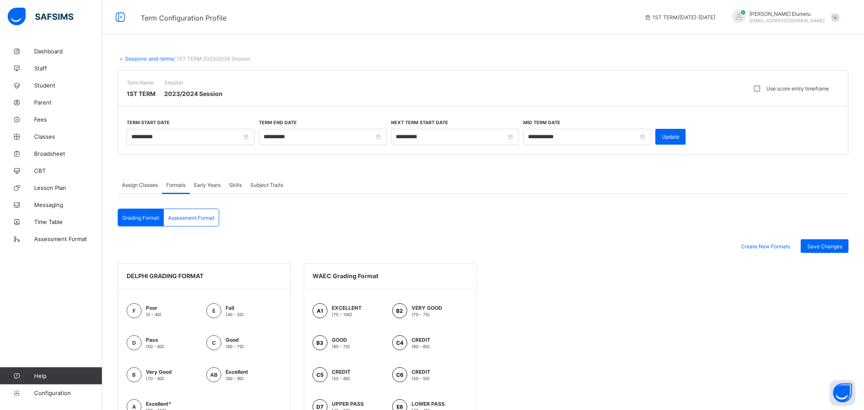
click at [437, 225] on div "Grading Format Assessment Format Grading Format Assessment Format Create New Fo…" at bounding box center [483, 362] width 731 height 309
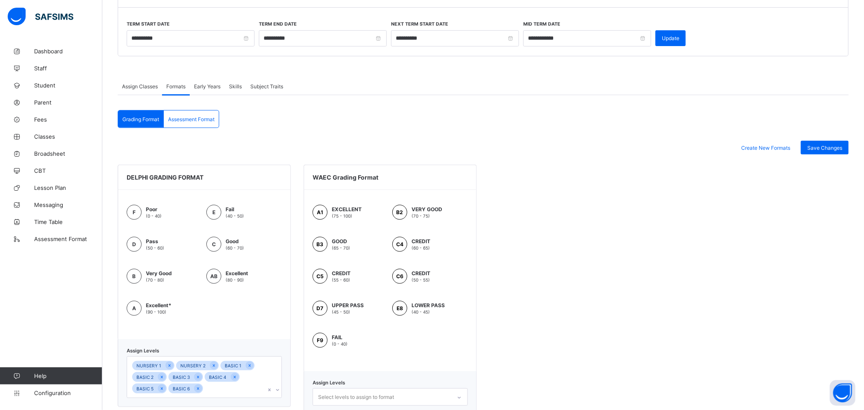
scroll to position [96, 0]
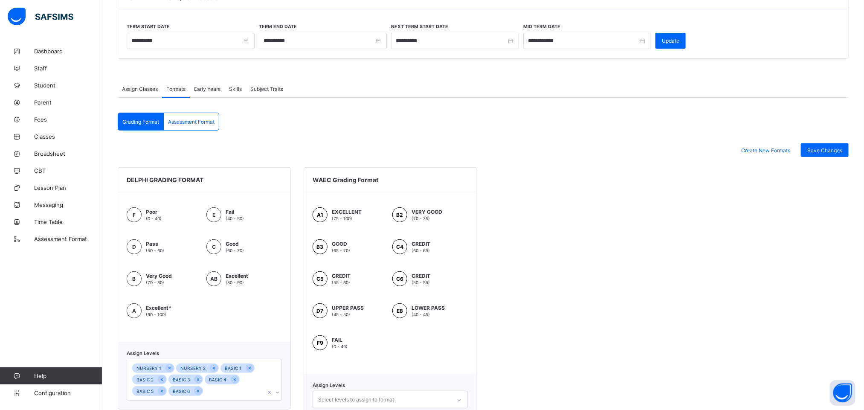
click at [187, 124] on span "Assessment Format" at bounding box center [191, 121] width 46 height 6
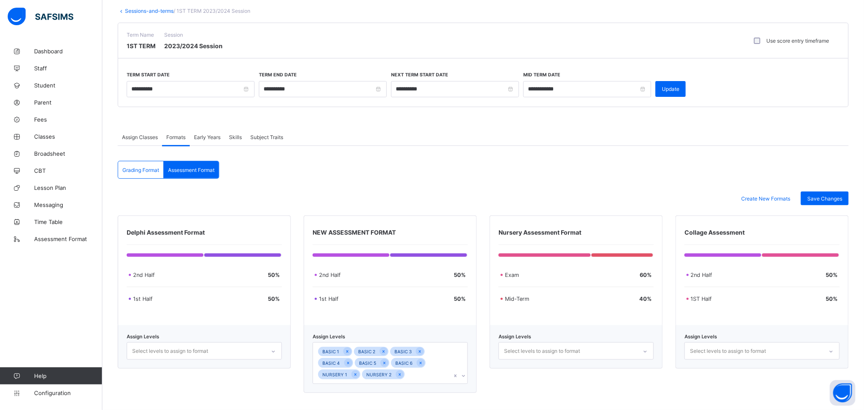
click at [370, 203] on div "Create New Formats Save Changes" at bounding box center [483, 198] width 731 height 14
click at [142, 8] on link "Sessions-and-terms" at bounding box center [149, 11] width 49 height 6
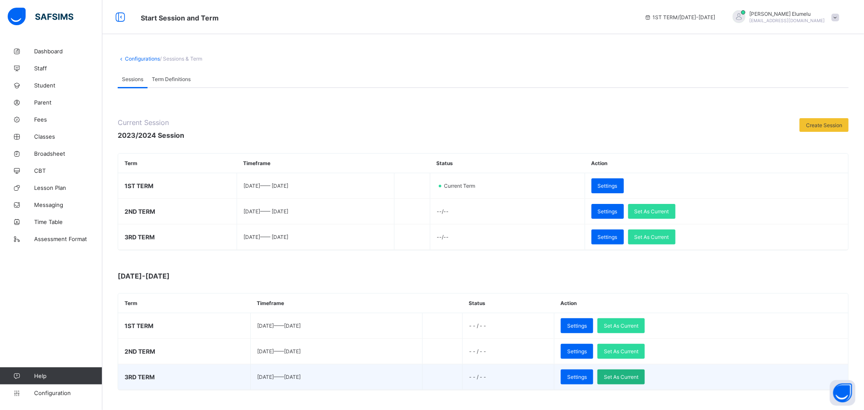
click at [638, 377] on span "Set As Current" at bounding box center [621, 376] width 35 height 6
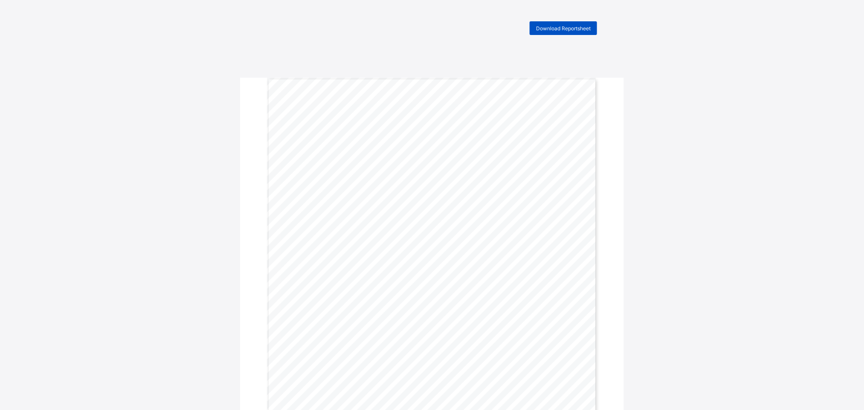
click at [563, 22] on div "Download Reportsheet" at bounding box center [562, 28] width 67 height 14
click at [576, 27] on span "Download Reportsheet" at bounding box center [563, 28] width 55 height 6
click at [576, 26] on span "Download Reportsheet" at bounding box center [563, 28] width 55 height 6
click at [586, 29] on span "Download Reportsheet" at bounding box center [563, 28] width 55 height 6
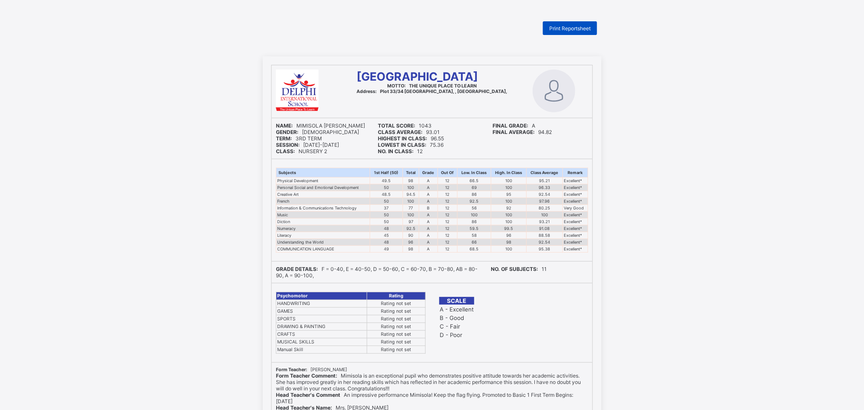
click at [590, 30] on span "Print Reportsheet" at bounding box center [569, 28] width 41 height 6
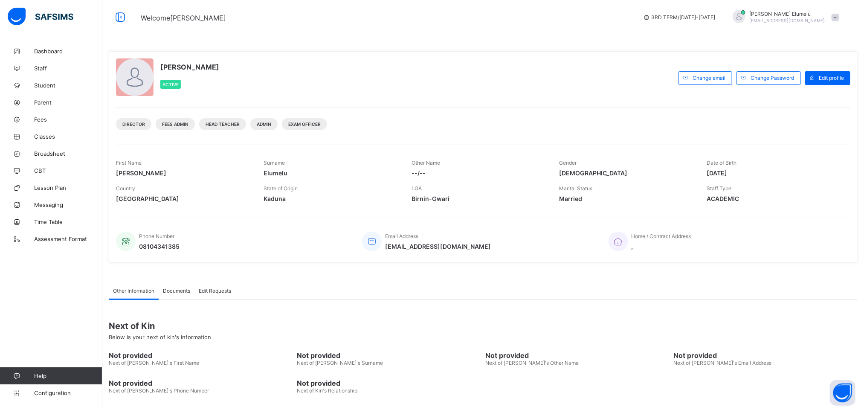
click at [843, 22] on div "[PERSON_NAME] [EMAIL_ADDRESS][DOMAIN_NAME]" at bounding box center [783, 17] width 119 height 14
click at [812, 115] on span "Logout" at bounding box center [804, 115] width 69 height 10
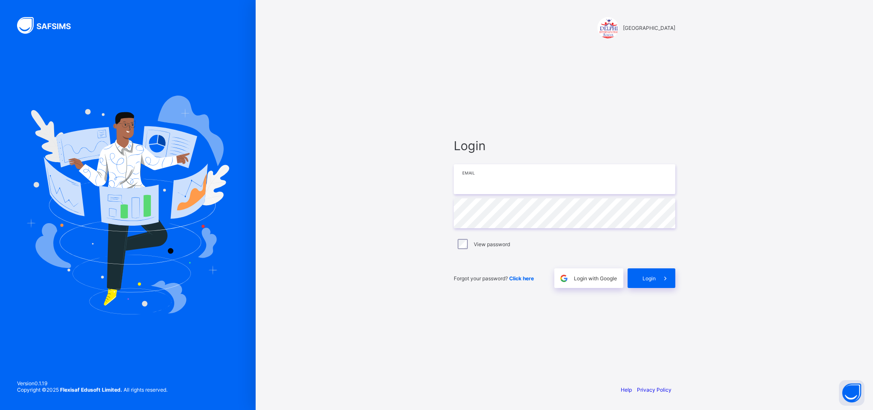
type input "**********"
click at [644, 283] on div "Login" at bounding box center [652, 278] width 48 height 20
